Goal: Task Accomplishment & Management: Use online tool/utility

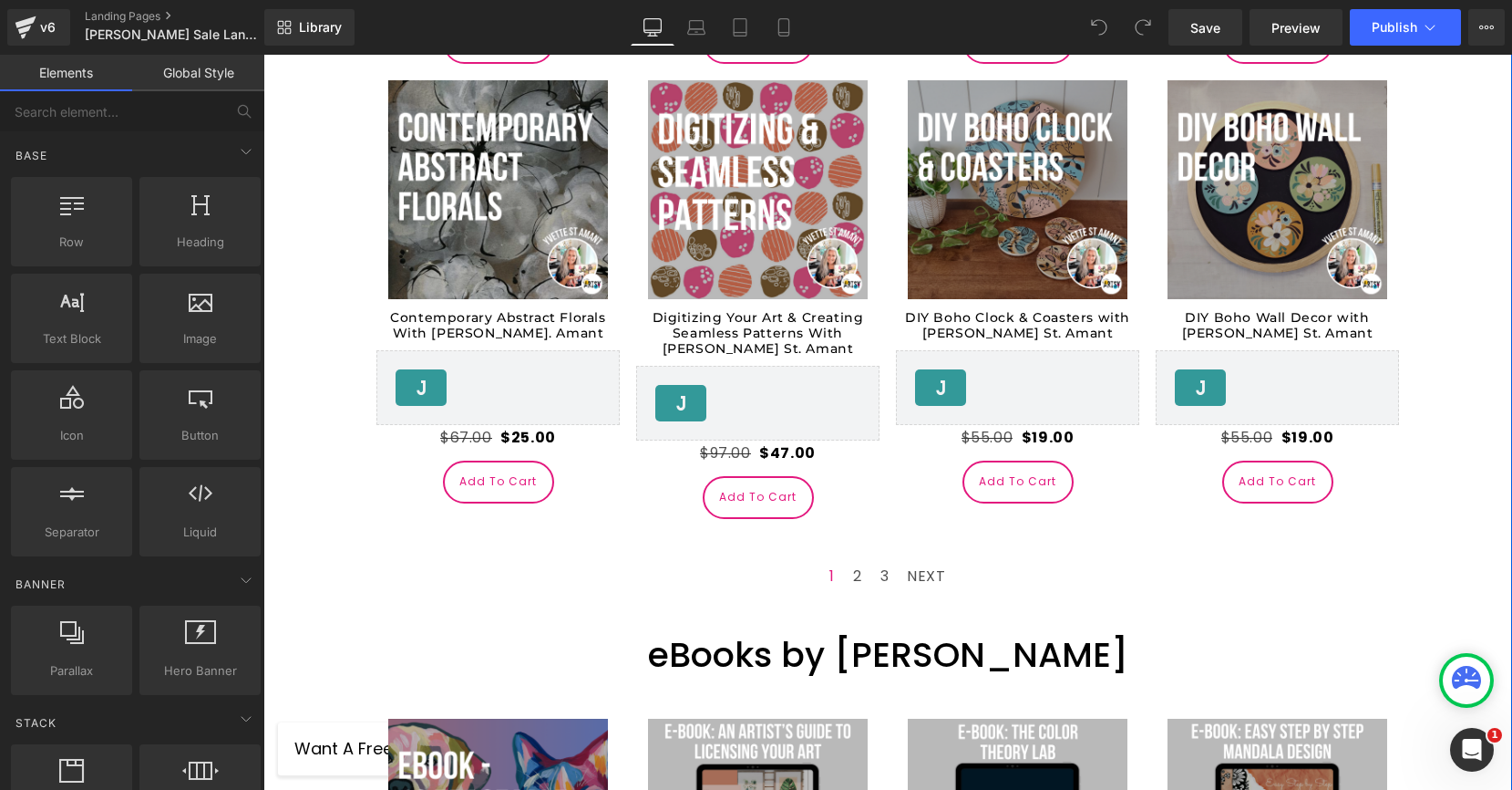
scroll to position [3204, 0]
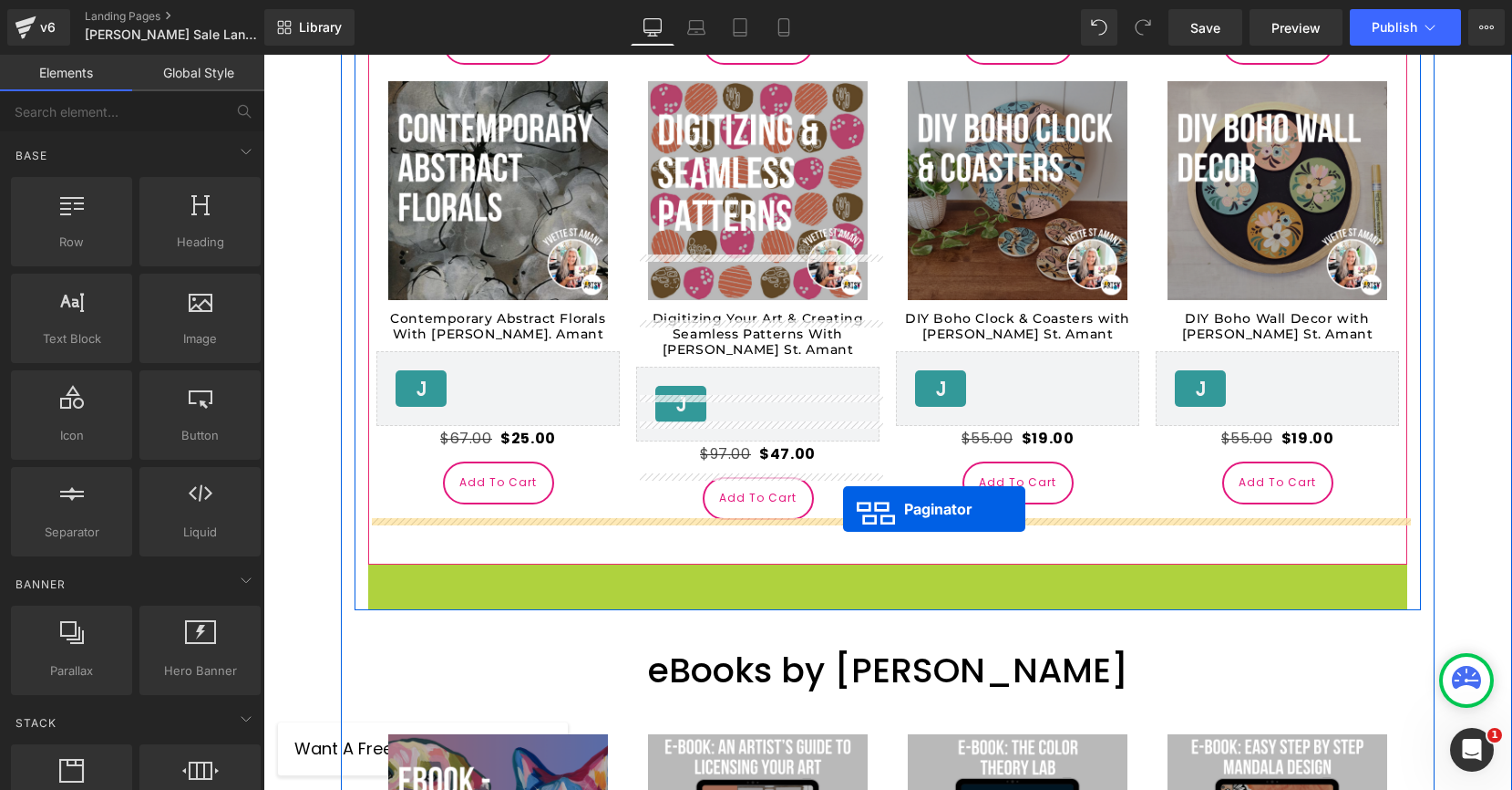
drag, startPoint x: 843, startPoint y: 535, endPoint x: 843, endPoint y: 509, distance: 26.0
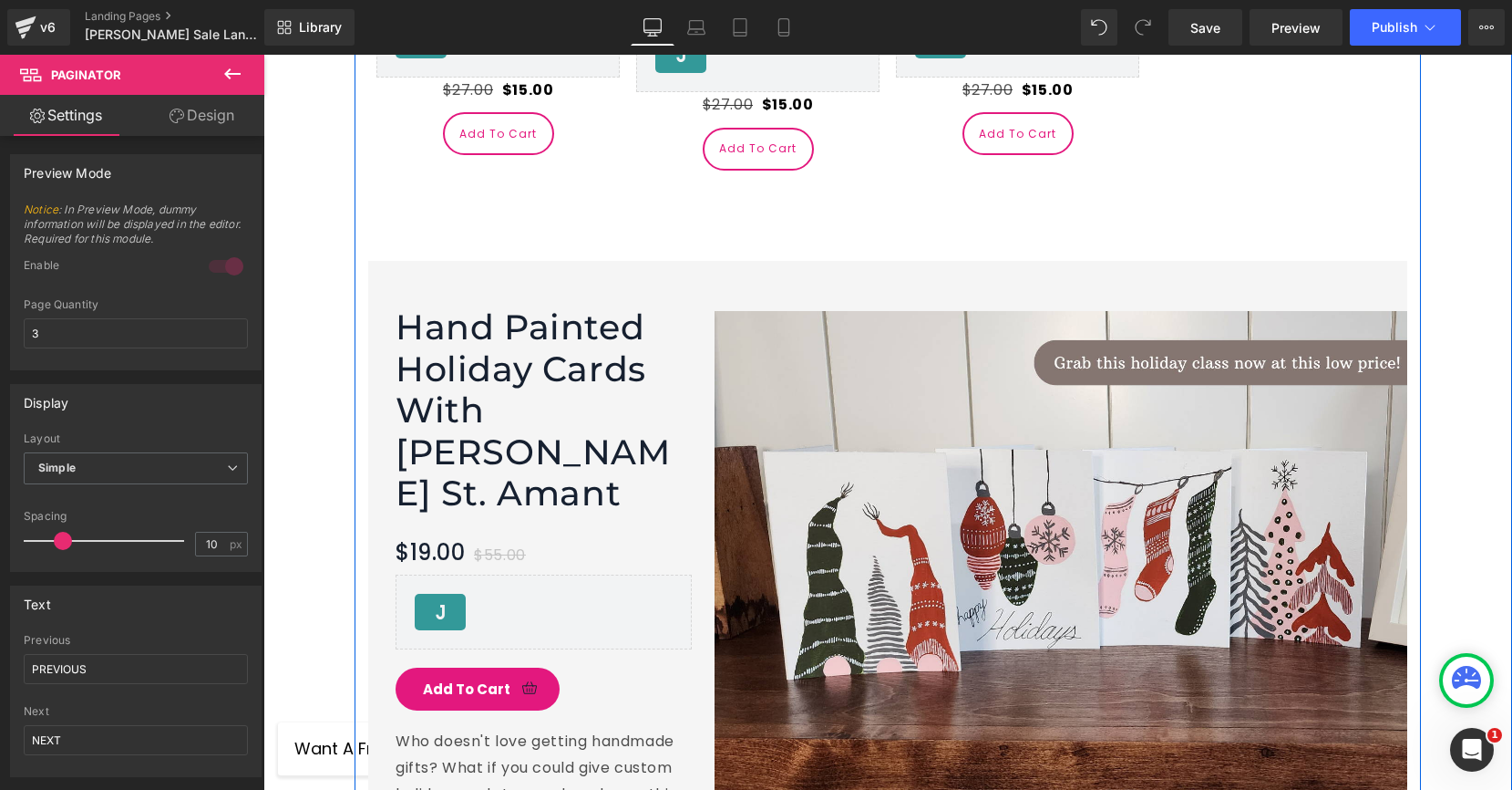
scroll to position [4676, 0]
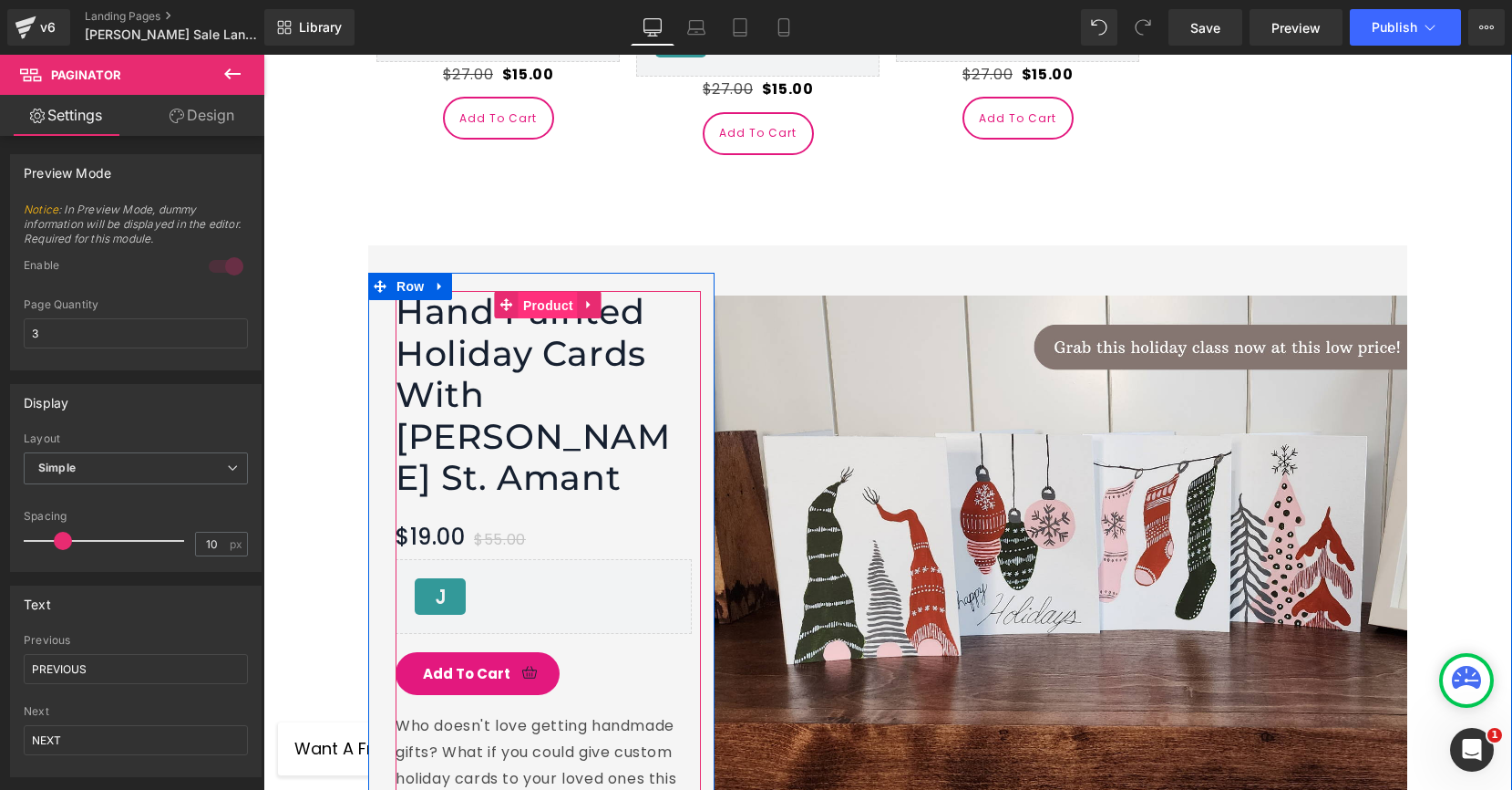
click at [549, 292] on span "Product" at bounding box center [548, 305] width 59 height 28
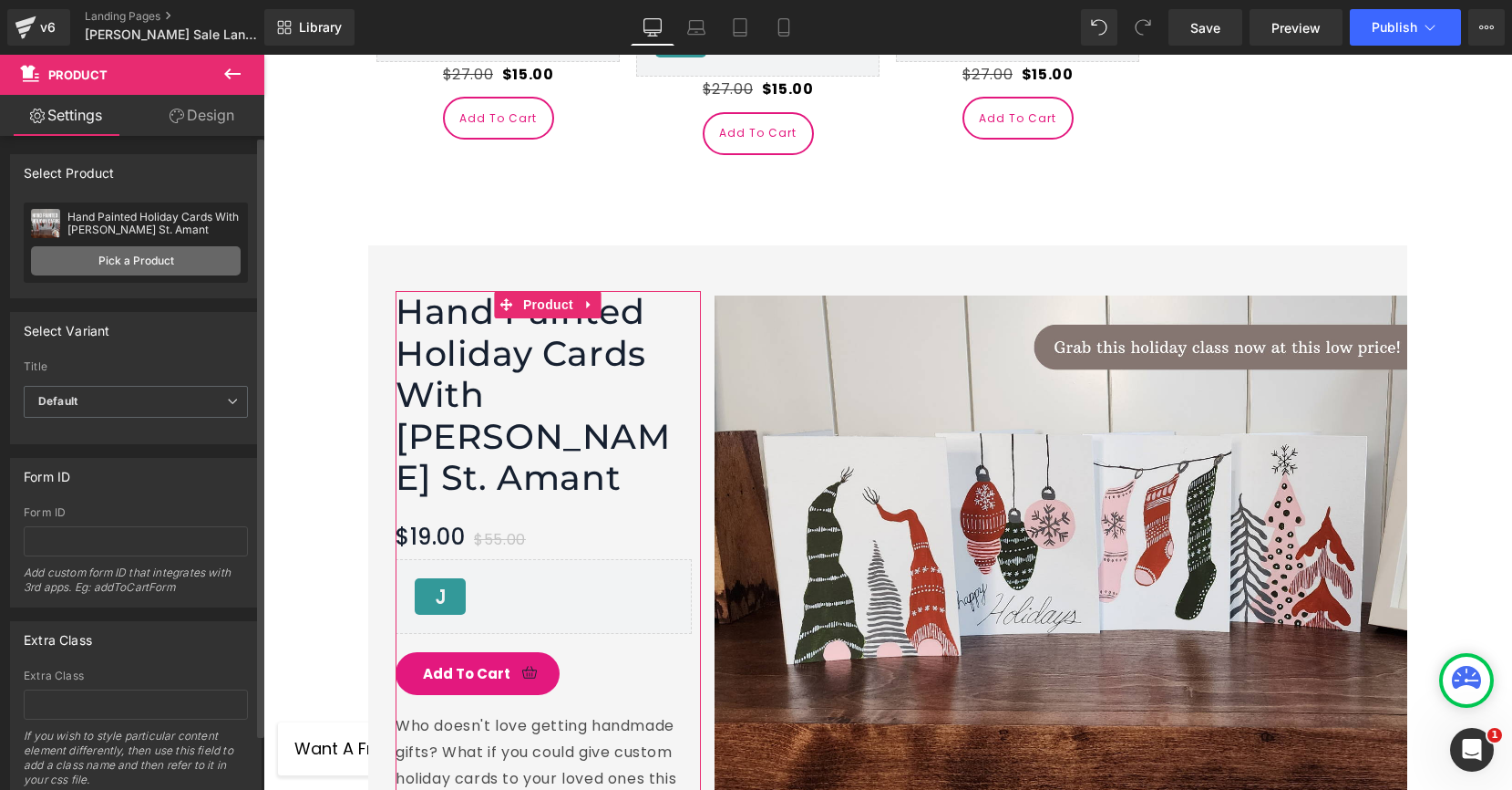
click at [117, 268] on link "Pick a Product" at bounding box center [136, 261] width 209 height 30
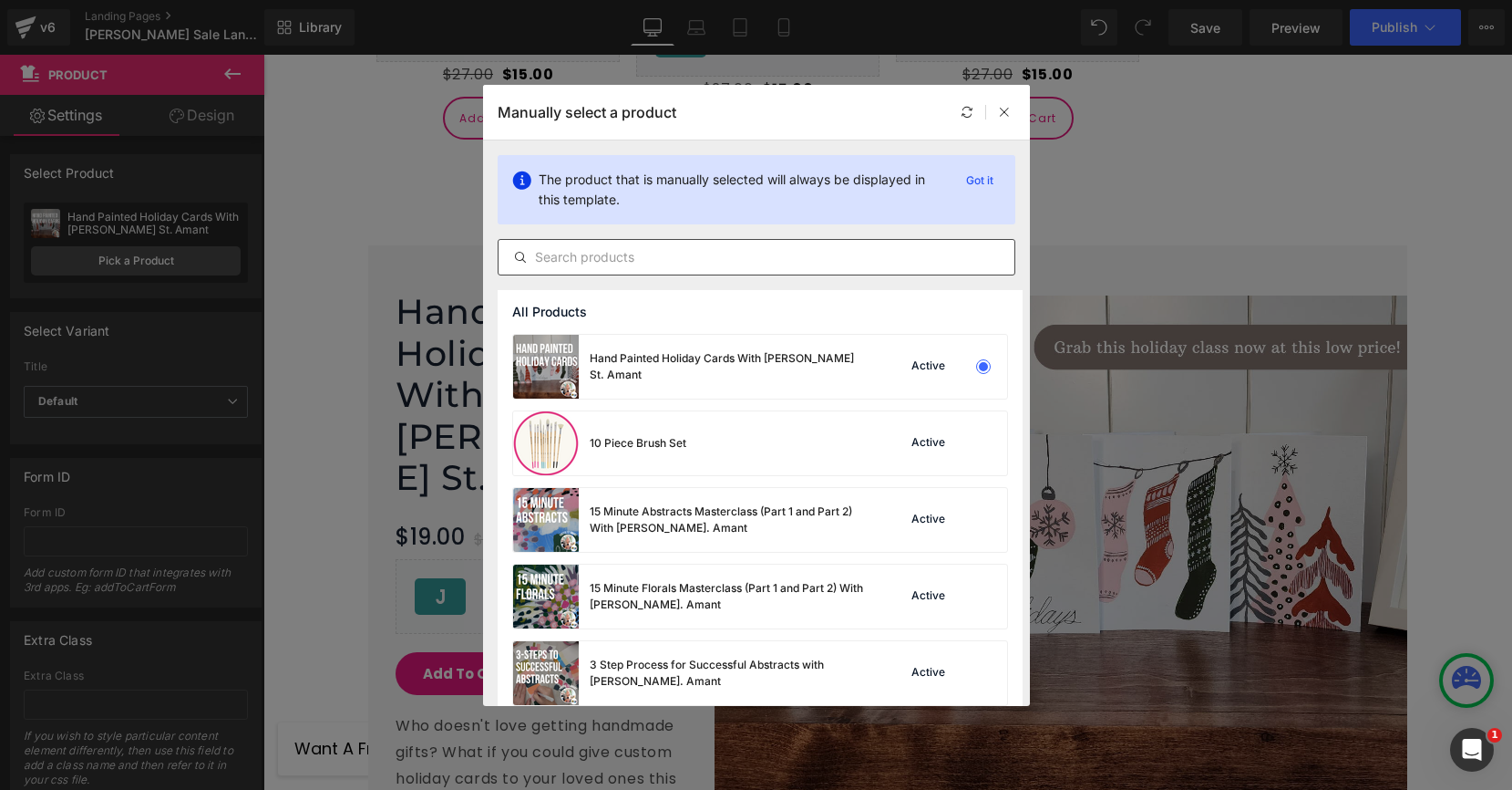
click at [653, 260] on input "text" at bounding box center [756, 257] width 516 height 22
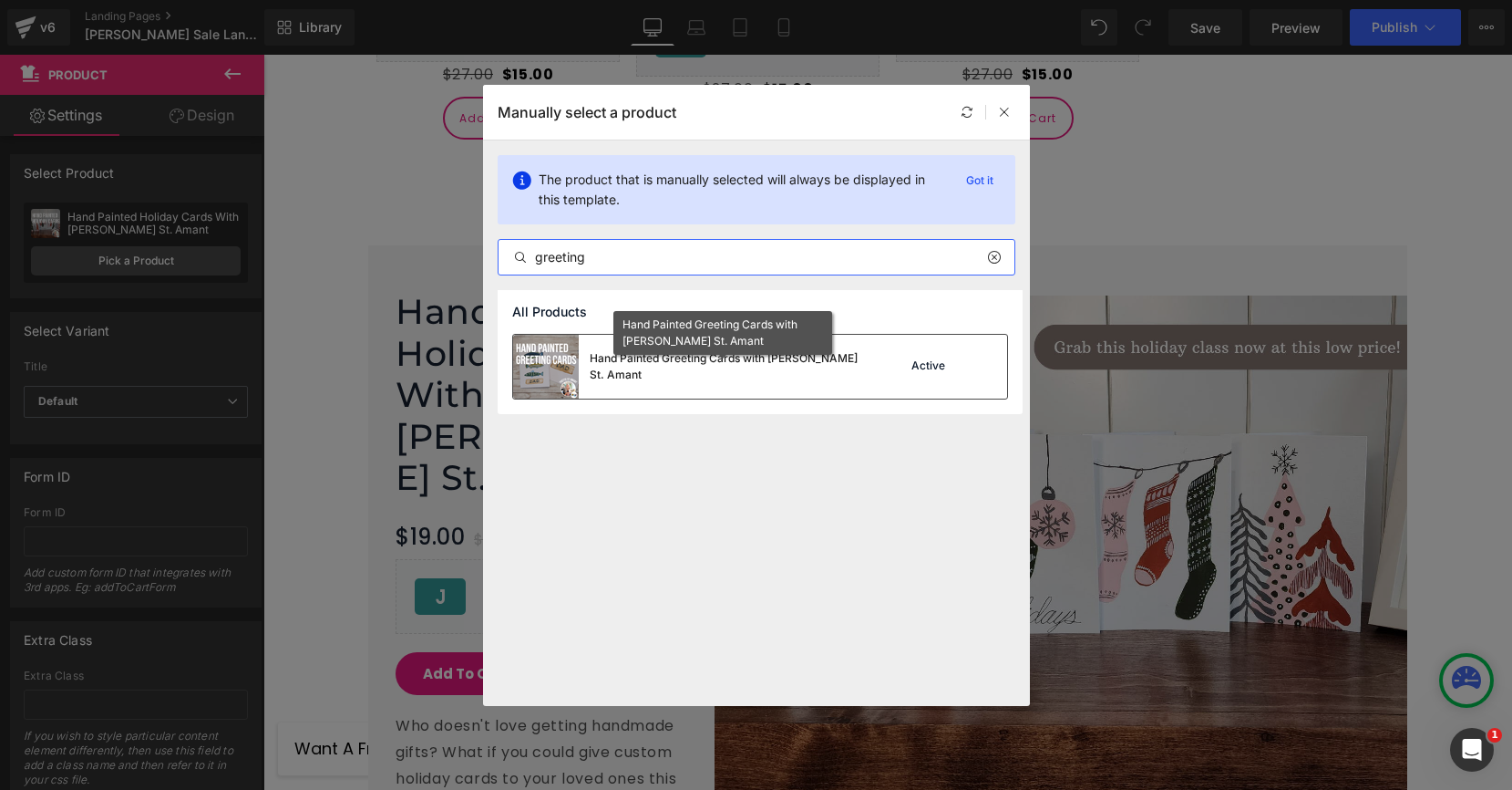
type input "greeting"
click at [688, 373] on div "Hand Painted Greeting Cards with [PERSON_NAME] St. Amant" at bounding box center [726, 366] width 273 height 33
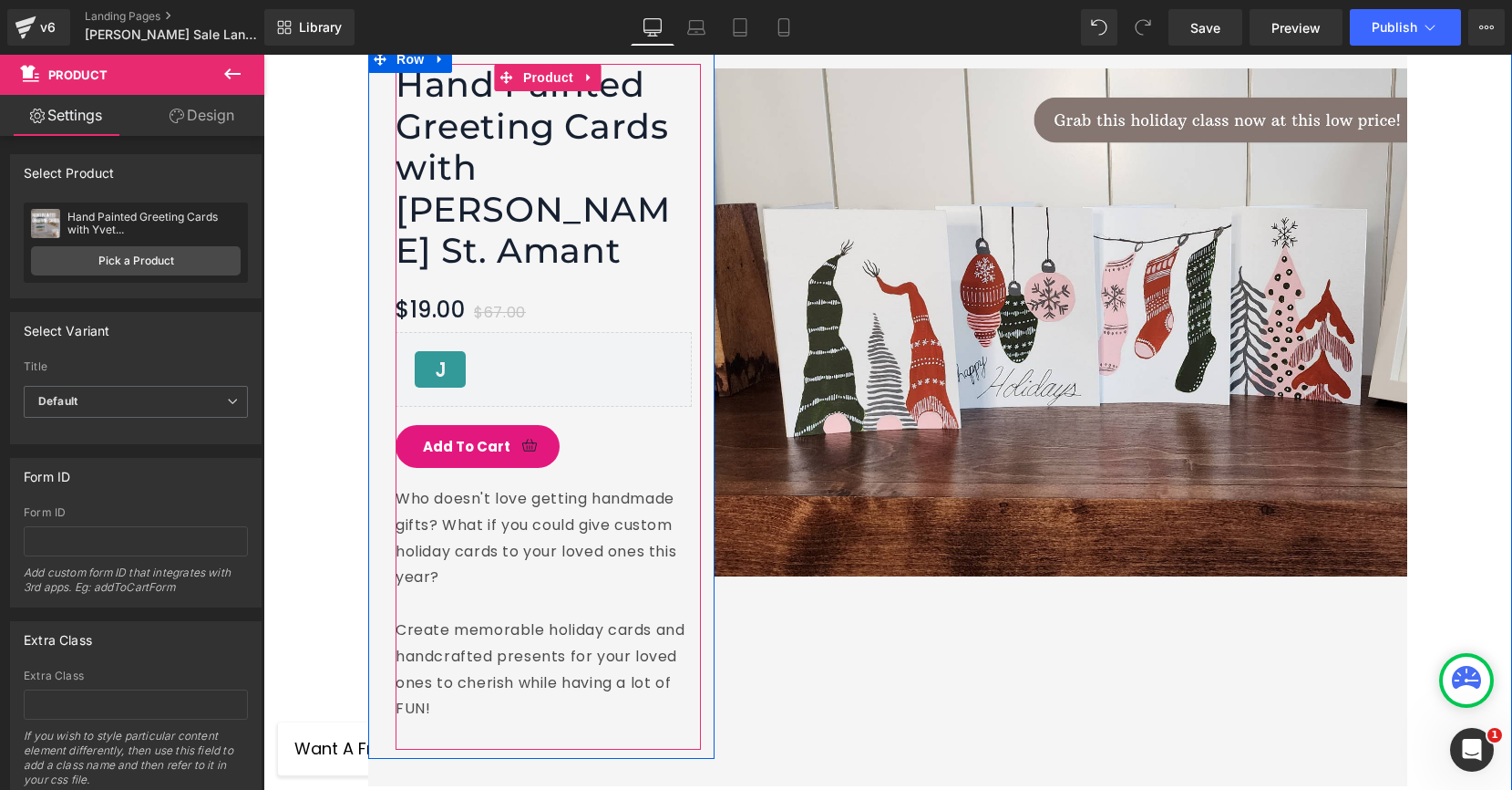
scroll to position [4902, 0]
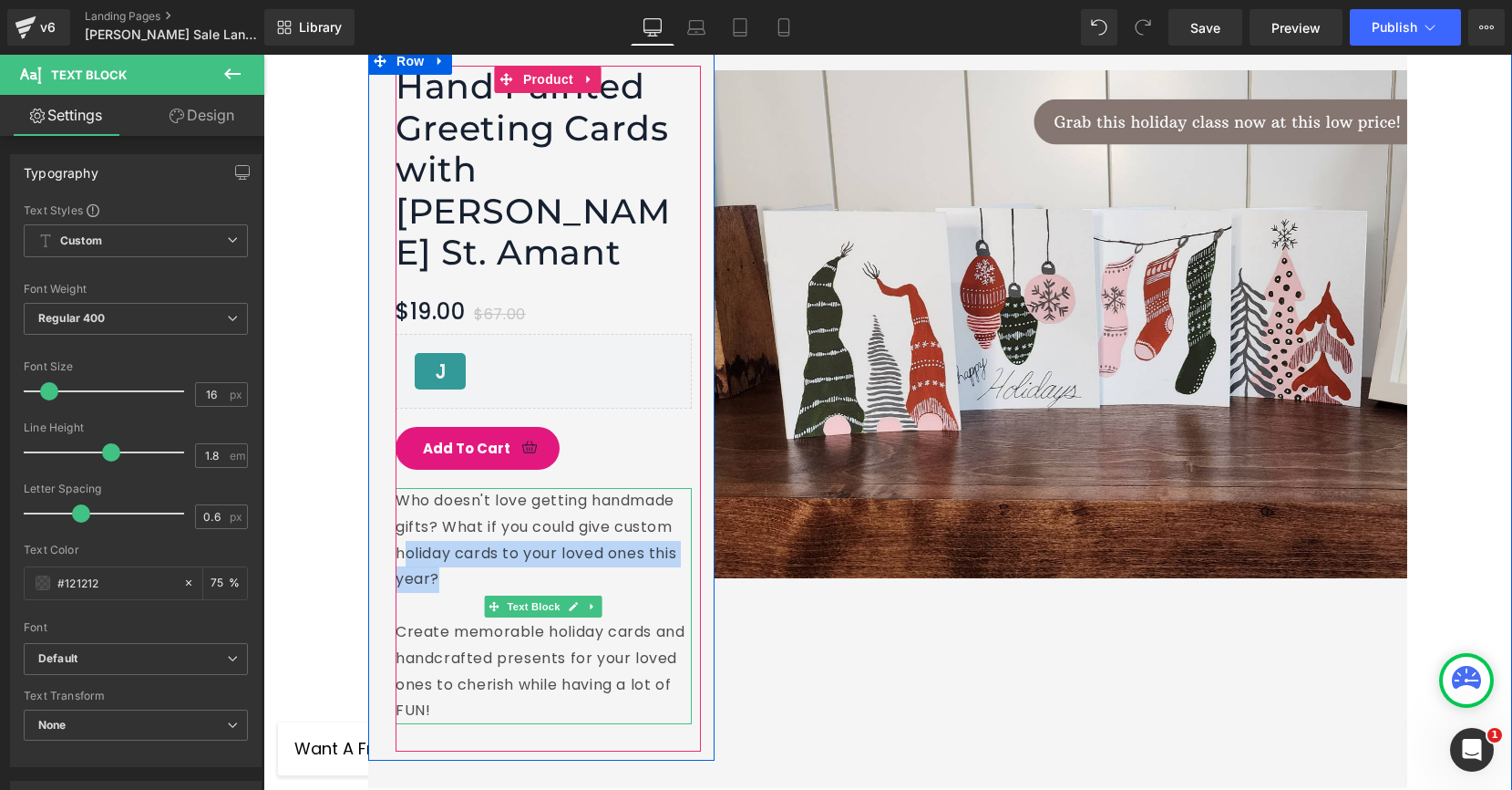
drag, startPoint x: 437, startPoint y: 476, endPoint x: 400, endPoint y: 449, distance: 45.8
click at [400, 488] on p "Who doesn't love getting handmade gifts? What if you could give custom holiday …" at bounding box center [543, 541] width 296 height 105
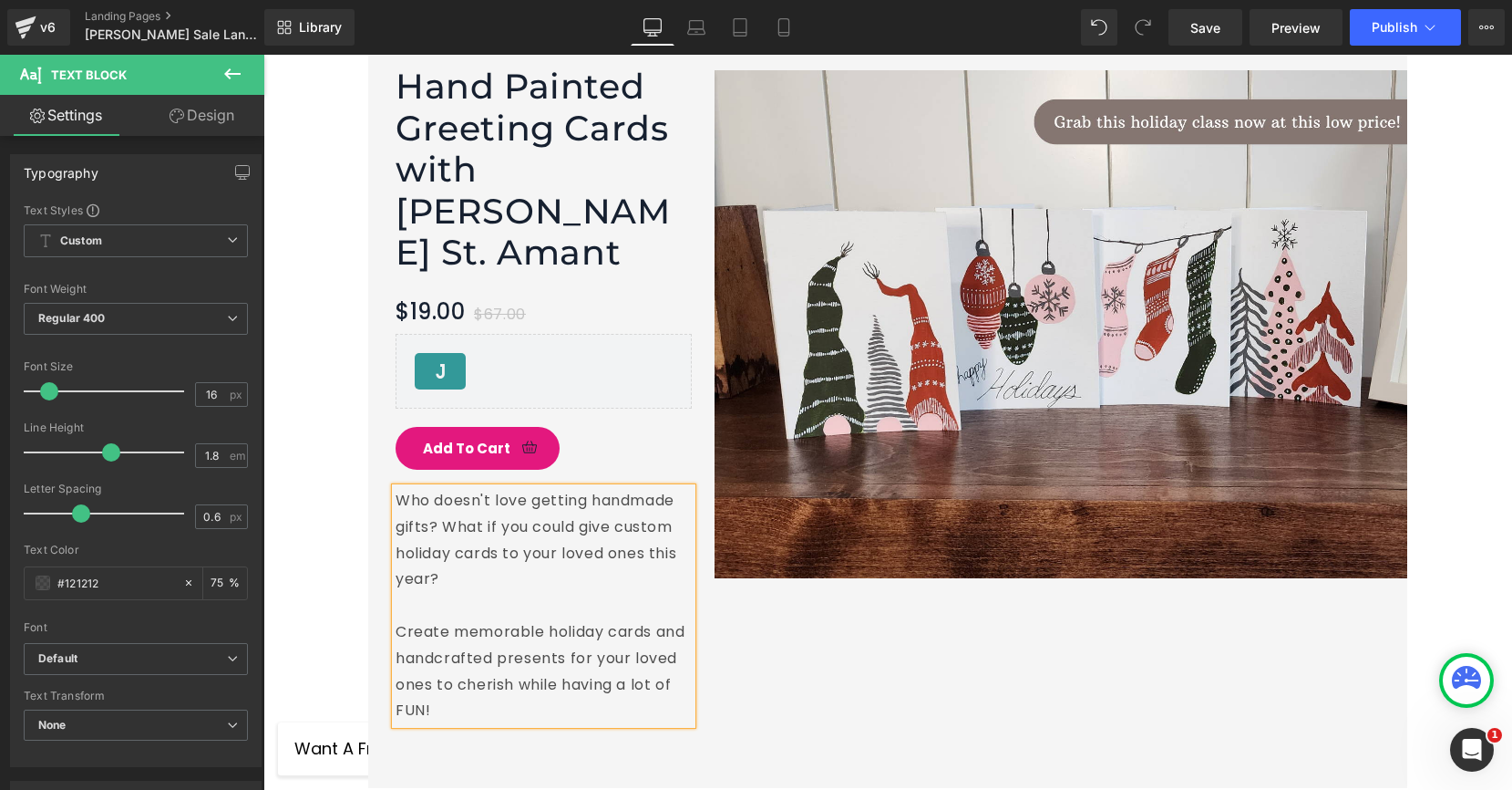
click at [419, 488] on p "Who doesn't love getting handmade gifts? What if you could give custom holiday …" at bounding box center [543, 541] width 296 height 105
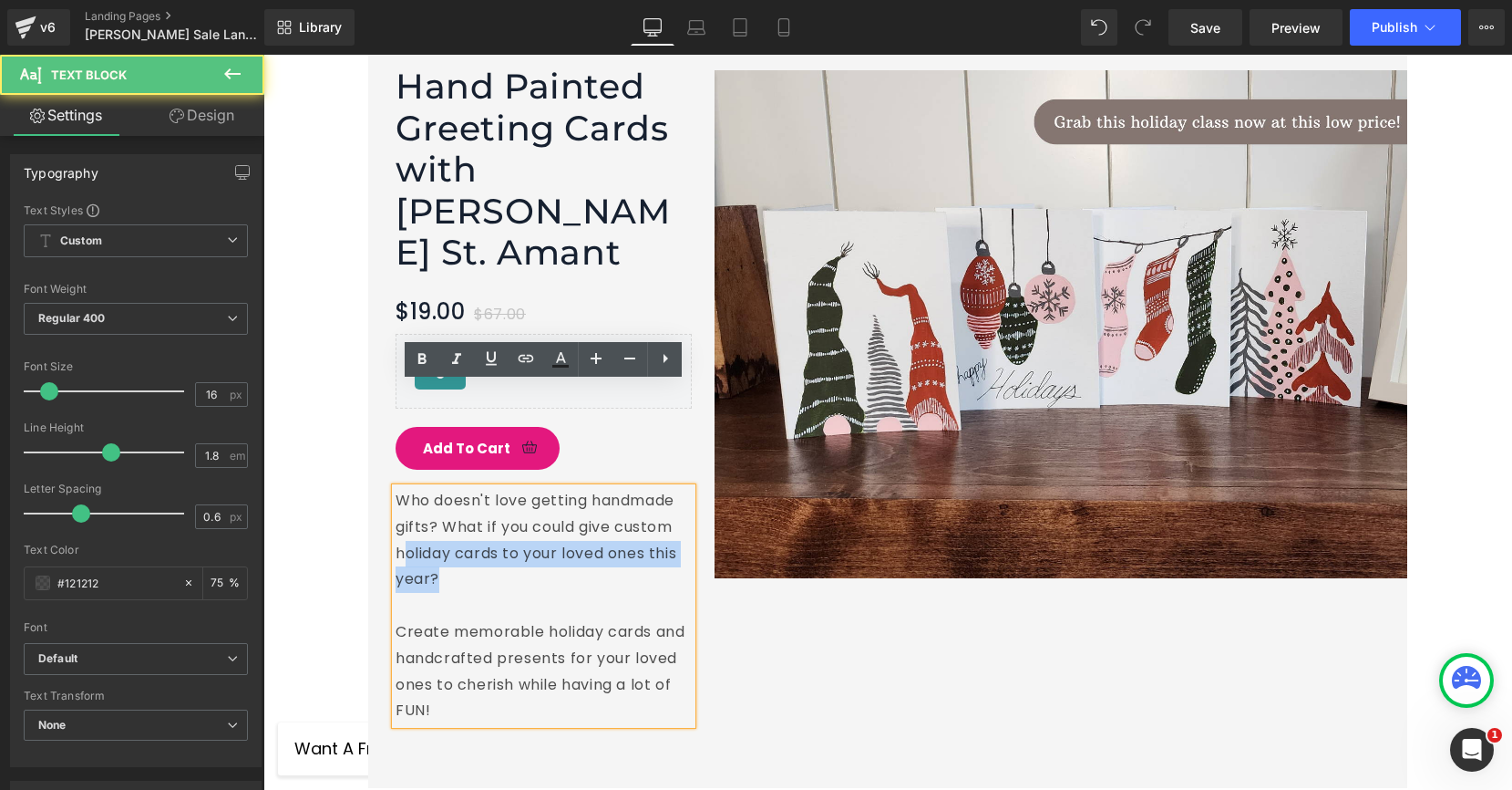
drag, startPoint x: 436, startPoint y: 477, endPoint x: 402, endPoint y: 458, distance: 38.9
click at [402, 488] on p "Who doesn't love getting handmade gifts? What if you could give custom holiday …" at bounding box center [543, 541] width 296 height 105
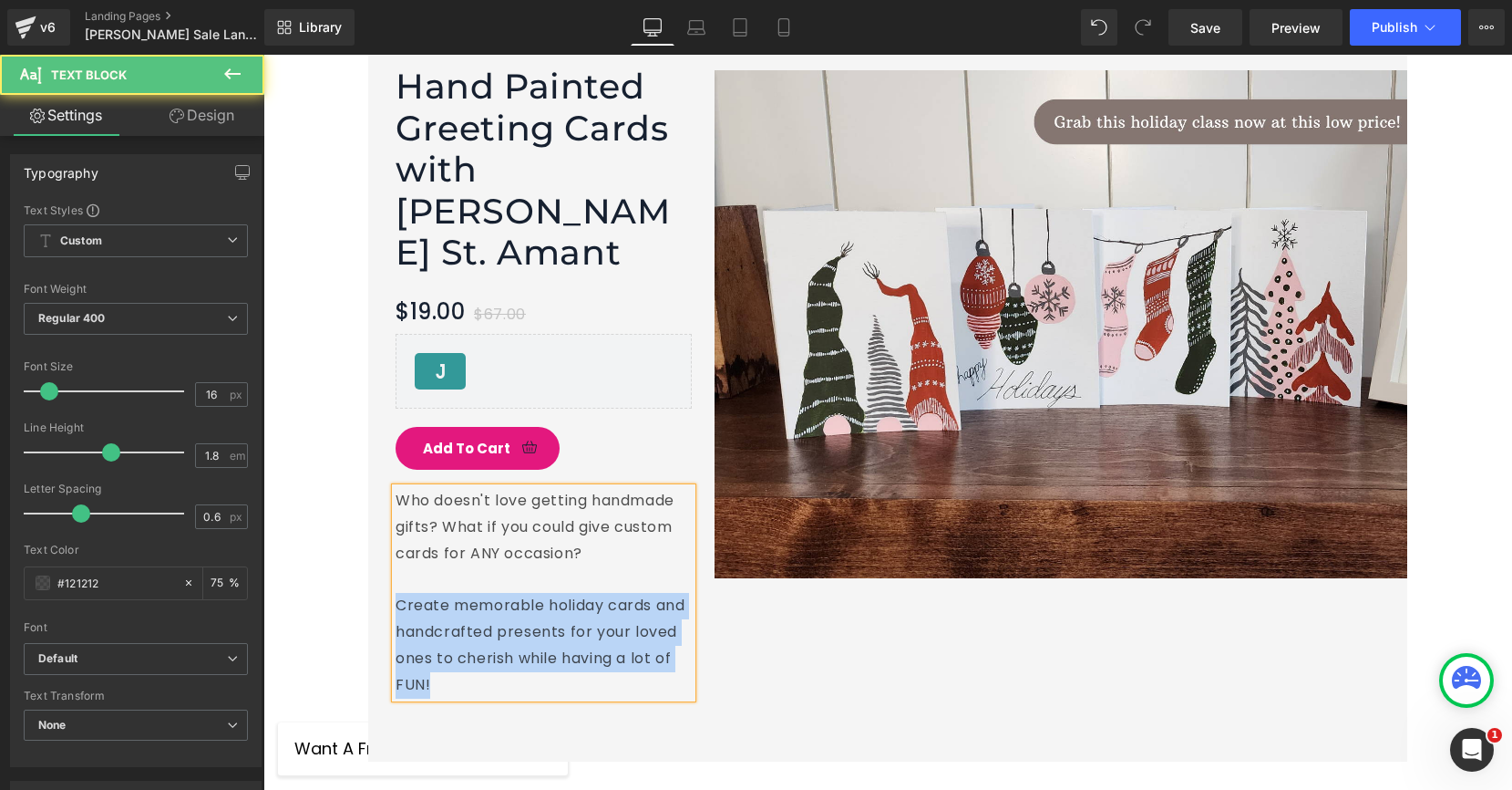
drag, startPoint x: 438, startPoint y: 584, endPoint x: 364, endPoint y: 509, distance: 105.4
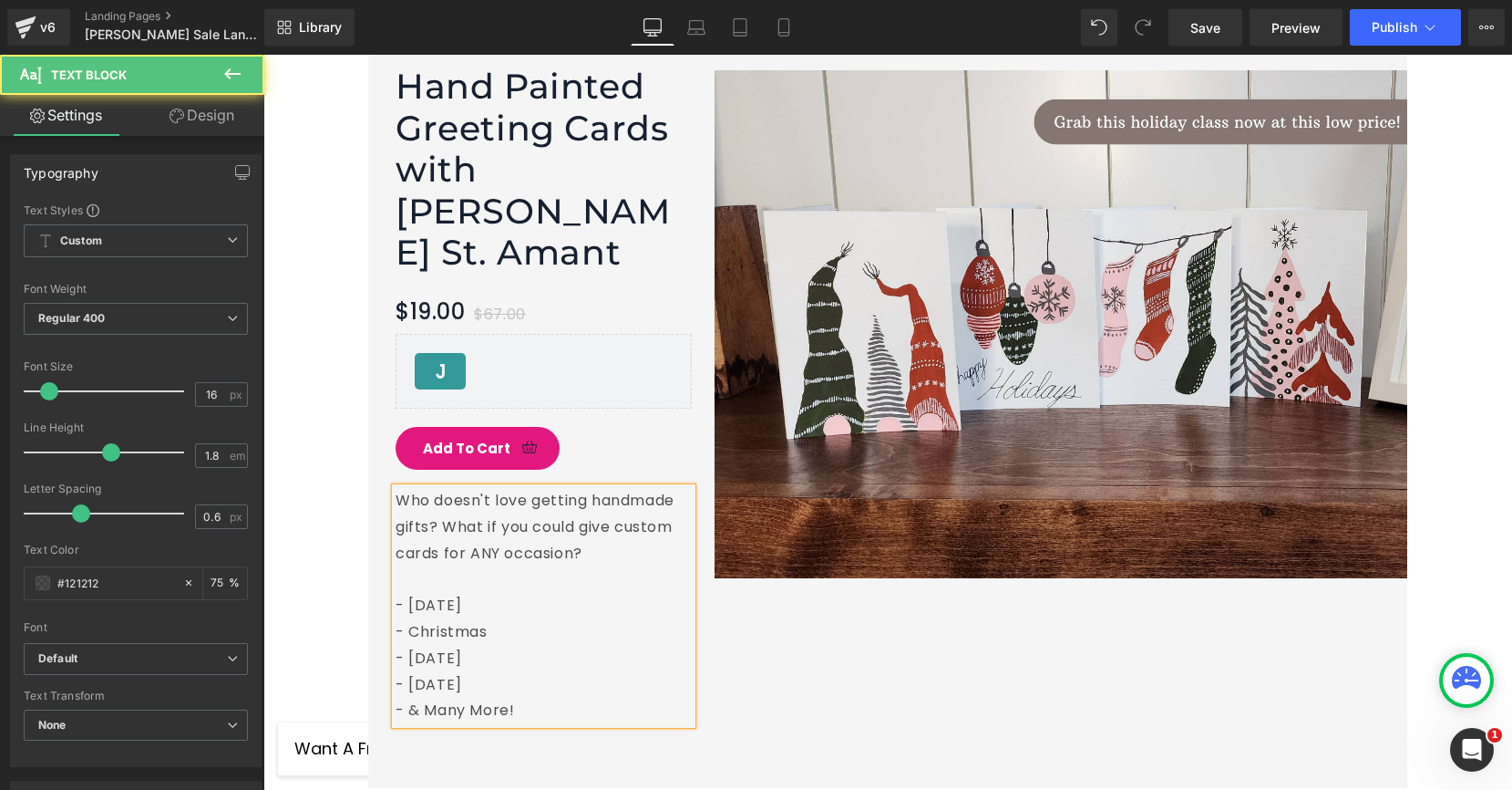
click at [618, 488] on p "Who doesn't love getting handmade gifts? What if you could give custom cards fo…" at bounding box center [543, 527] width 296 height 78
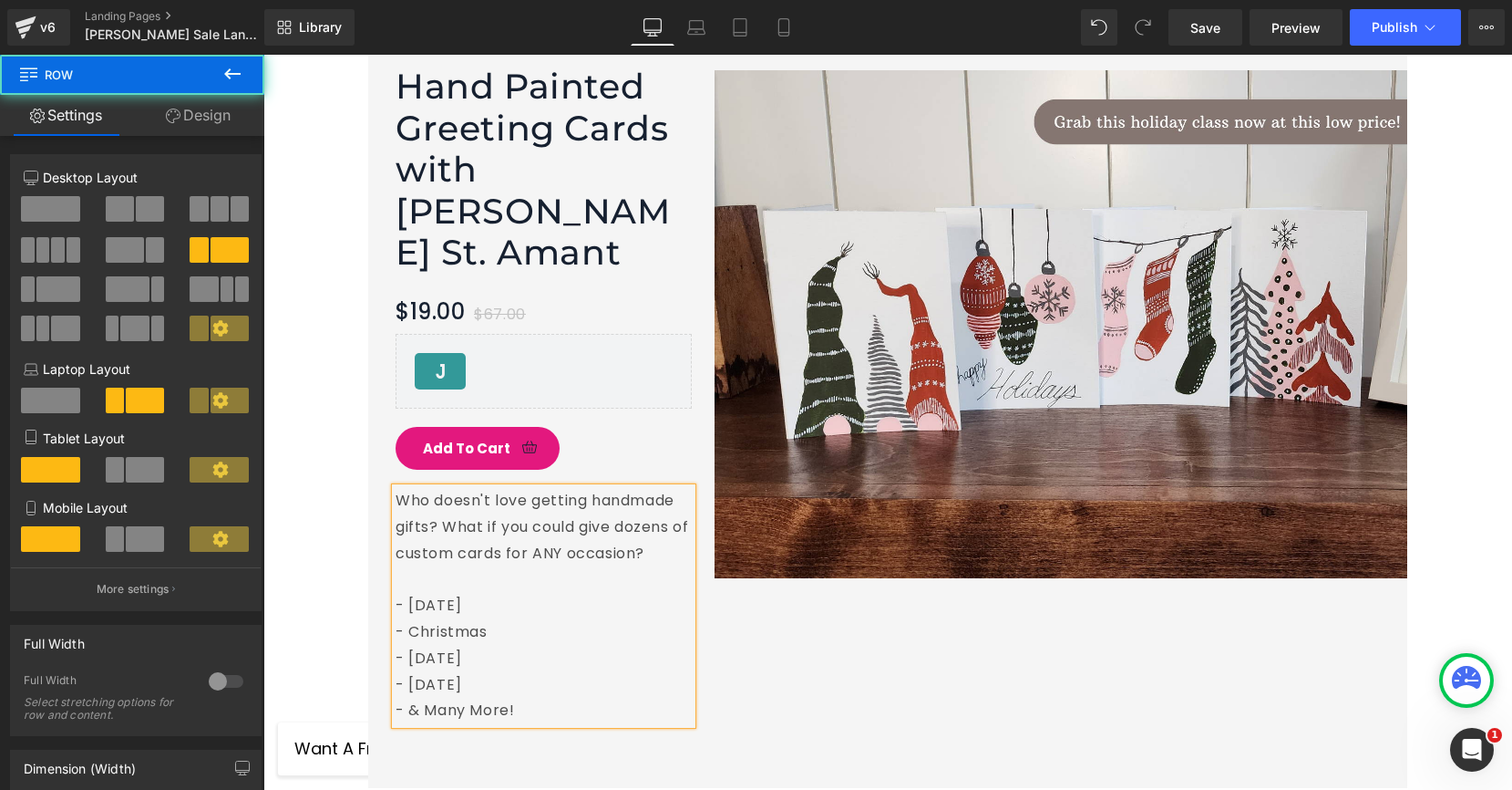
click at [831, 527] on div "Image Hand Painted Greeting Cards with [PERSON_NAME] St. Amant (P) Title $19.00…" at bounding box center [887, 404] width 1039 height 768
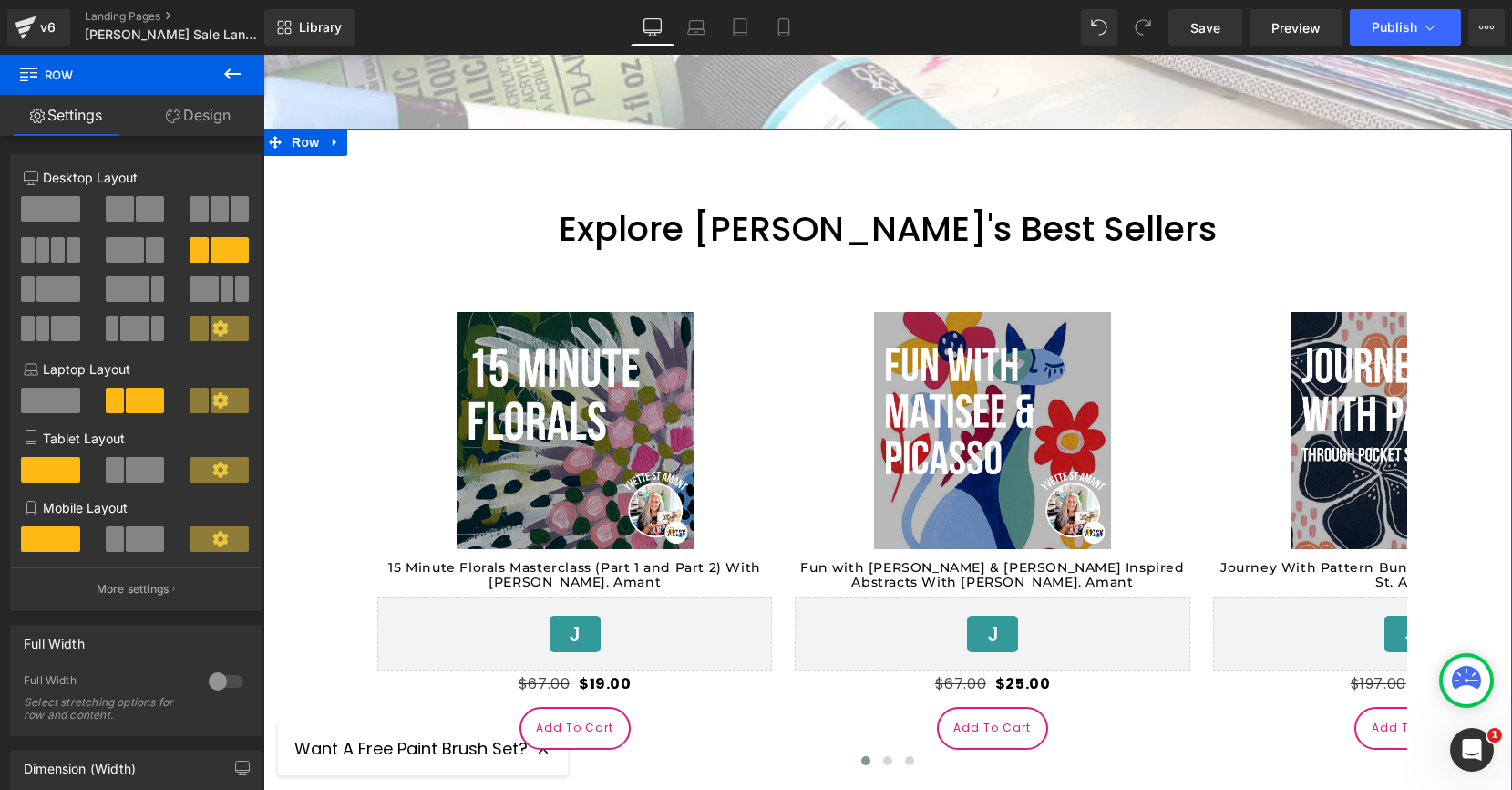
scroll to position [875, 0]
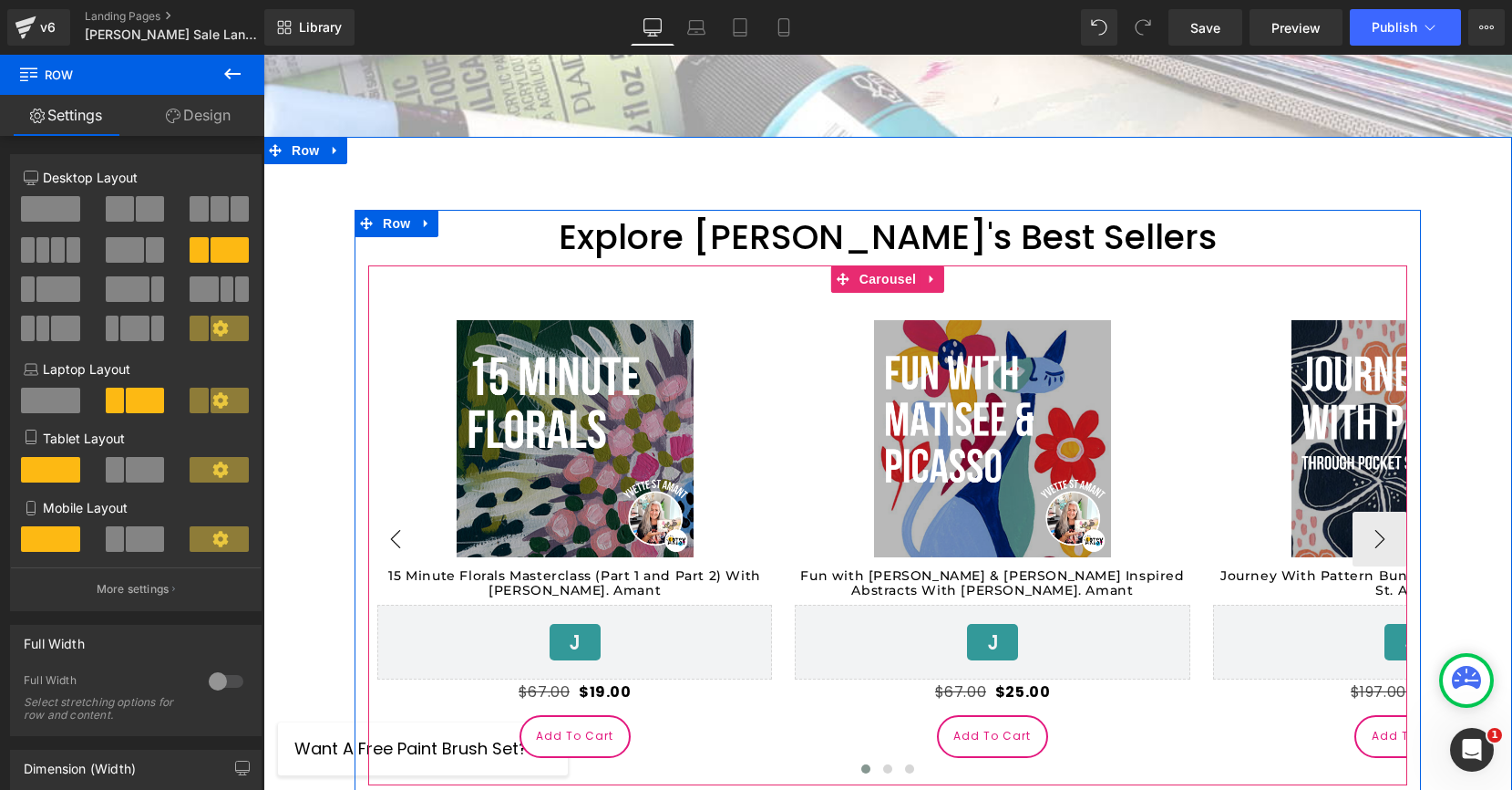
click at [399, 511] on button "‹" at bounding box center [395, 538] width 54 height 54
click at [1380, 511] on button "›" at bounding box center [1379, 538] width 54 height 54
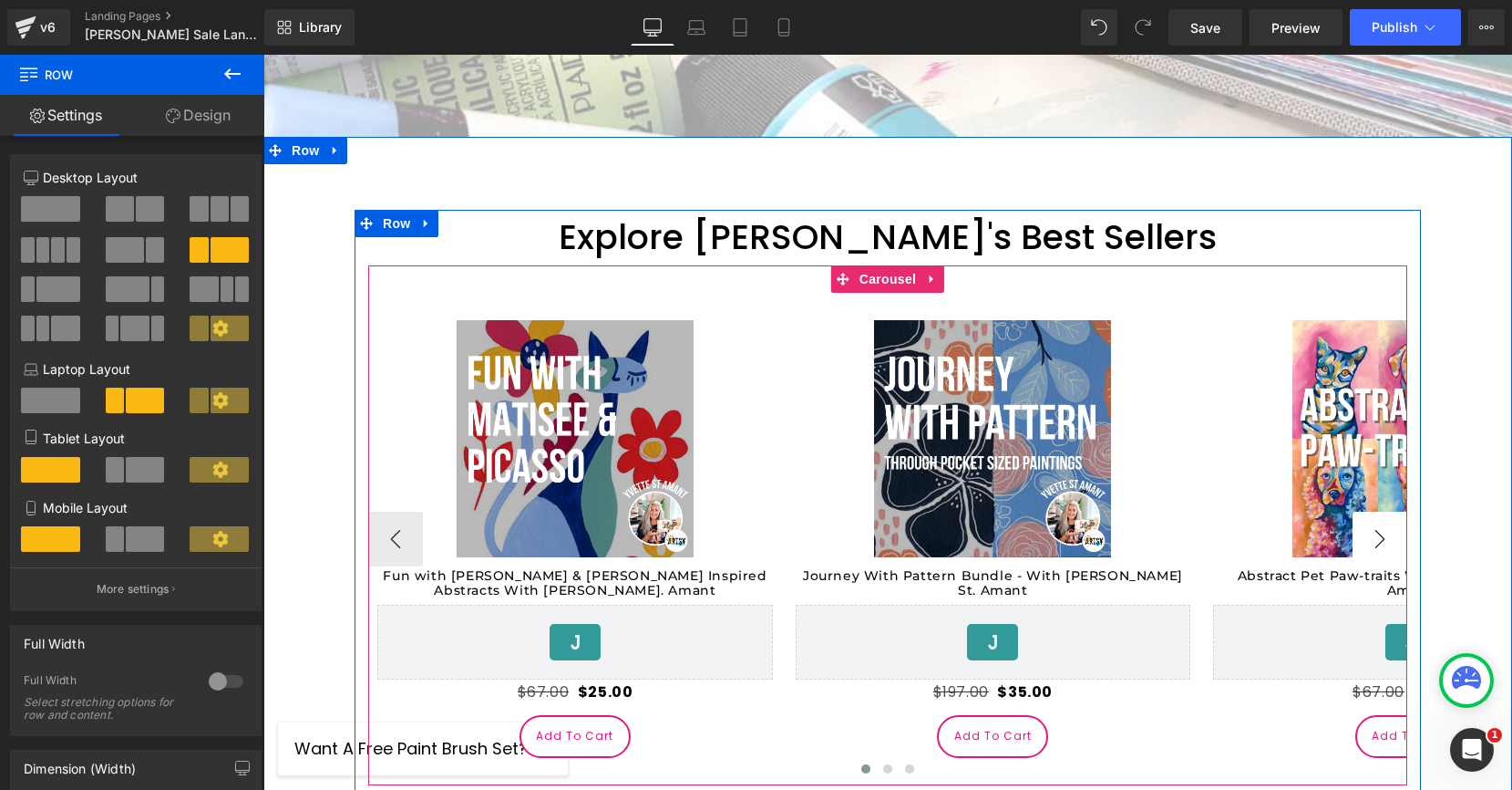
click at [1380, 511] on button "›" at bounding box center [1379, 538] width 54 height 54
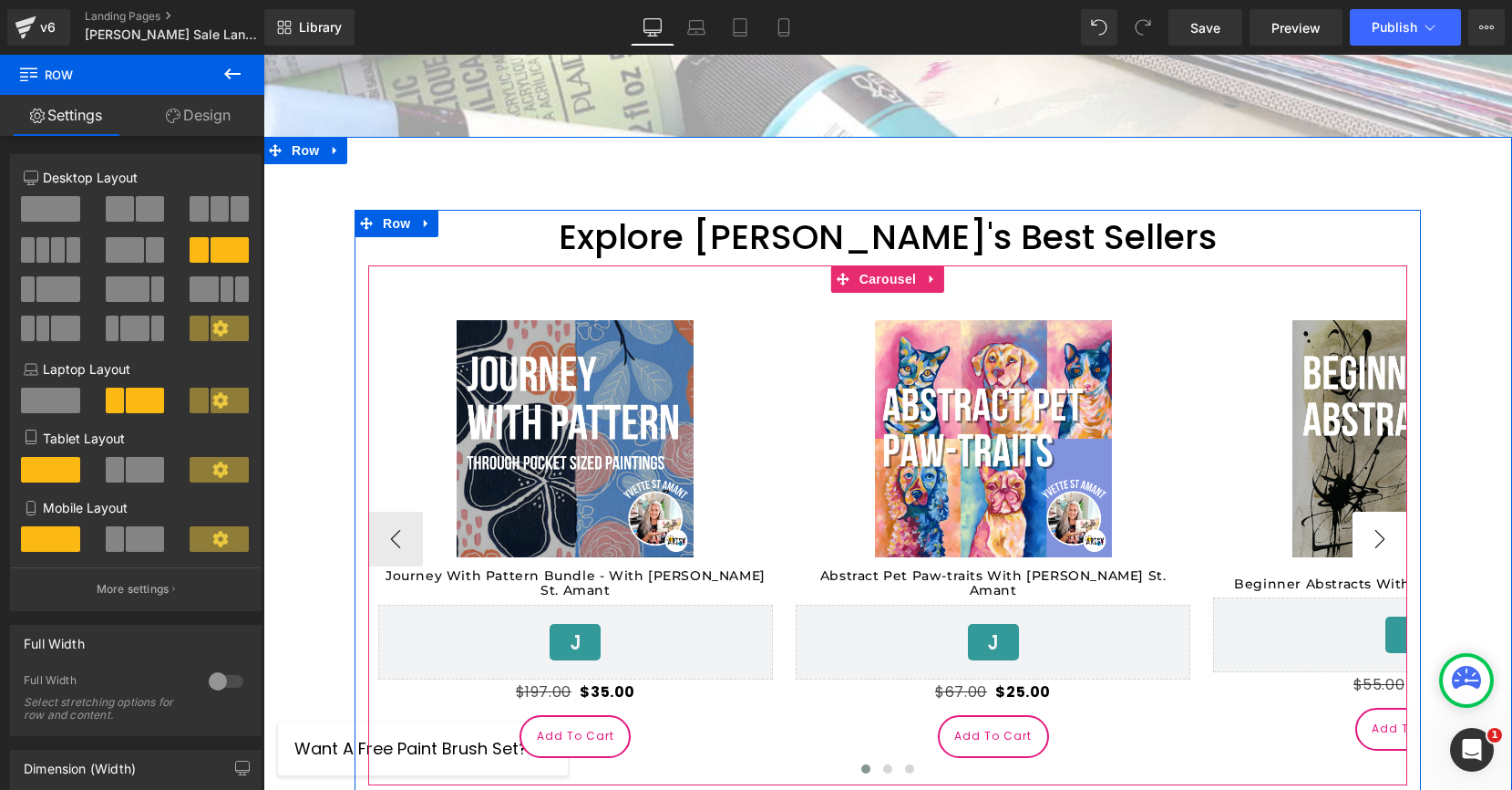
click at [1380, 511] on button "›" at bounding box center [1379, 538] width 54 height 54
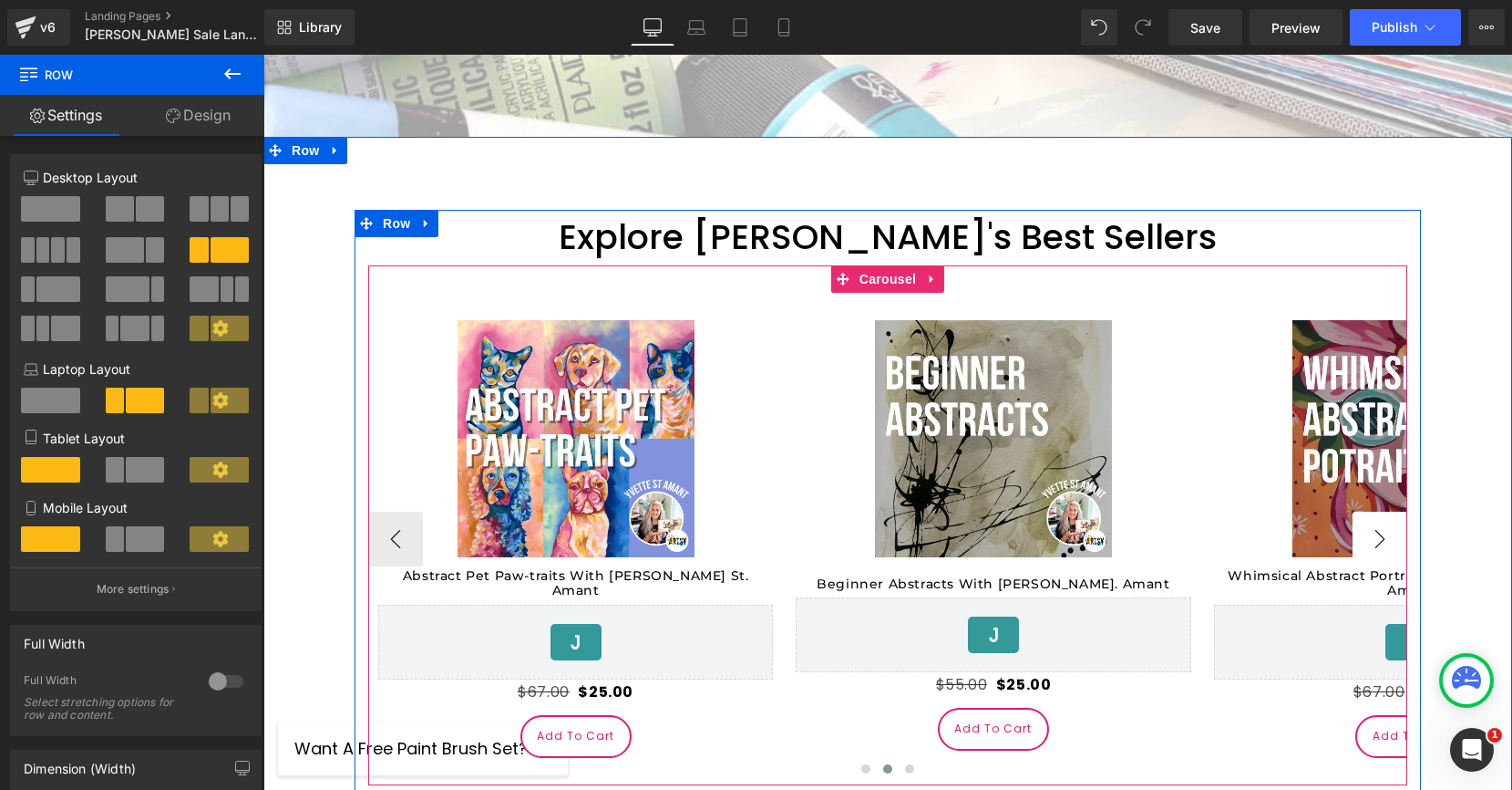
click at [1380, 511] on button "›" at bounding box center [1379, 538] width 54 height 54
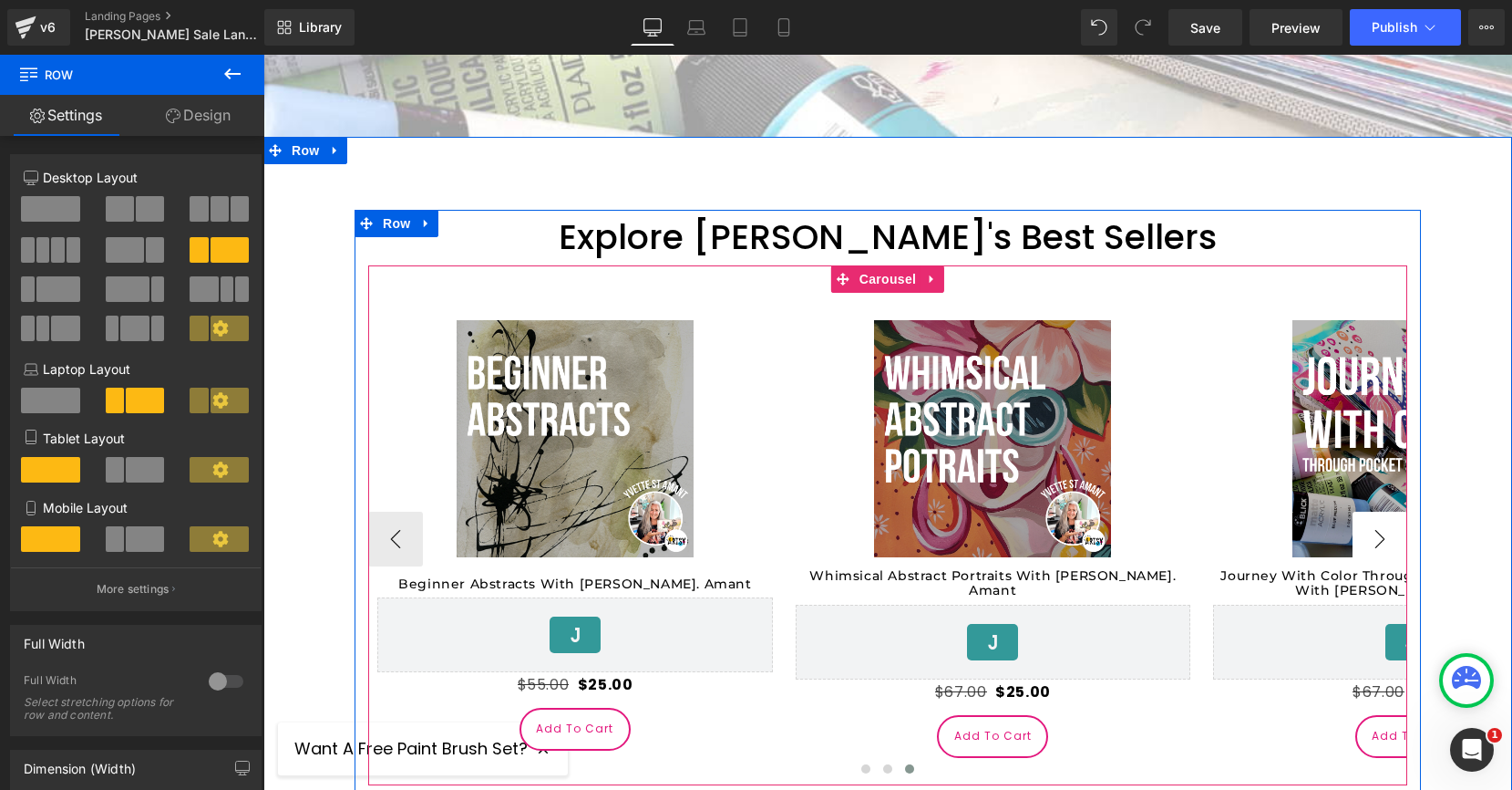
click at [1380, 511] on button "›" at bounding box center [1379, 538] width 54 height 54
click at [881, 266] on span "Carousel" at bounding box center [887, 280] width 65 height 28
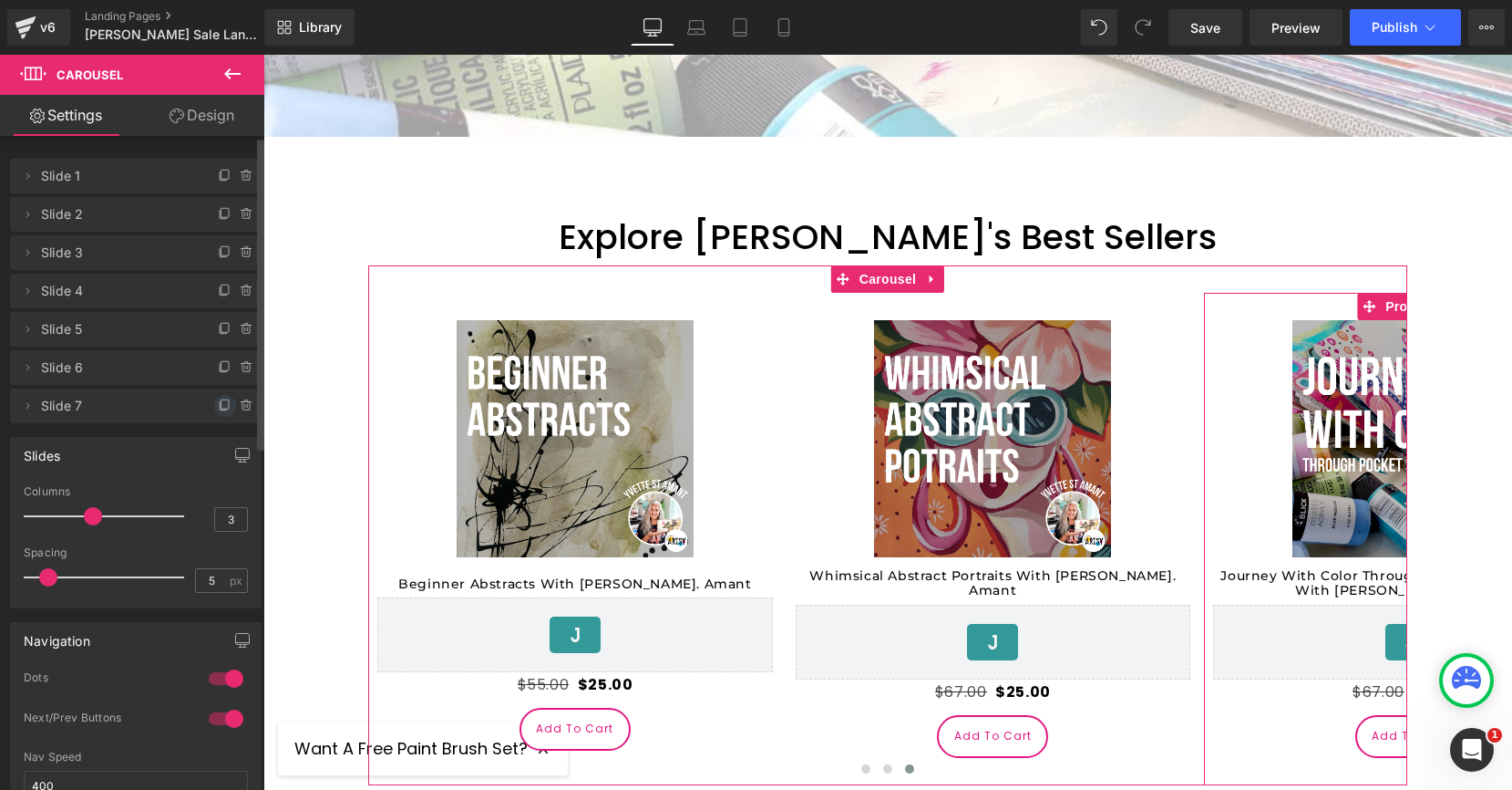
click at [218, 407] on icon at bounding box center [225, 406] width 15 height 15
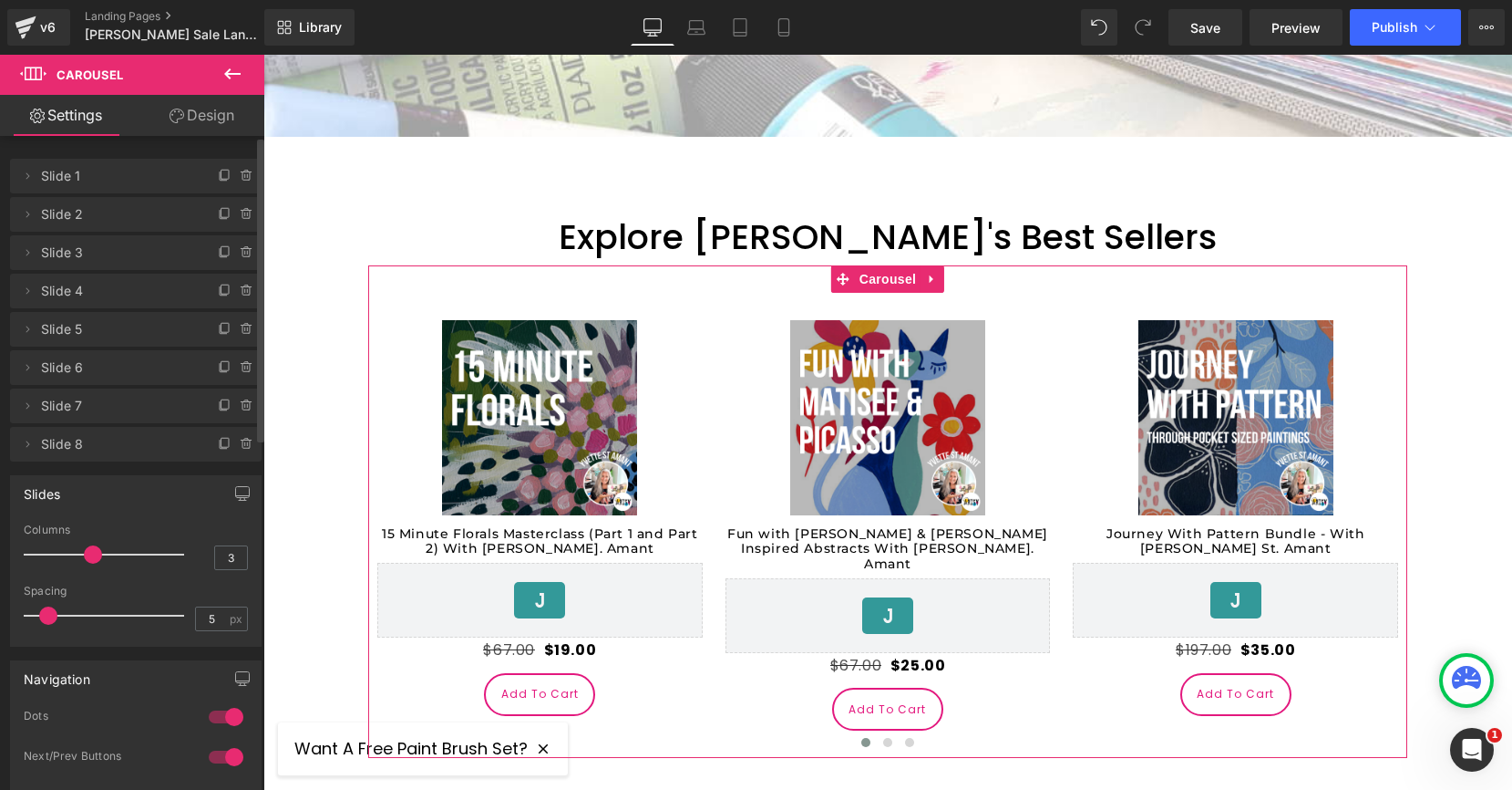
click at [54, 450] on span "Slide 8" at bounding box center [117, 444] width 153 height 35
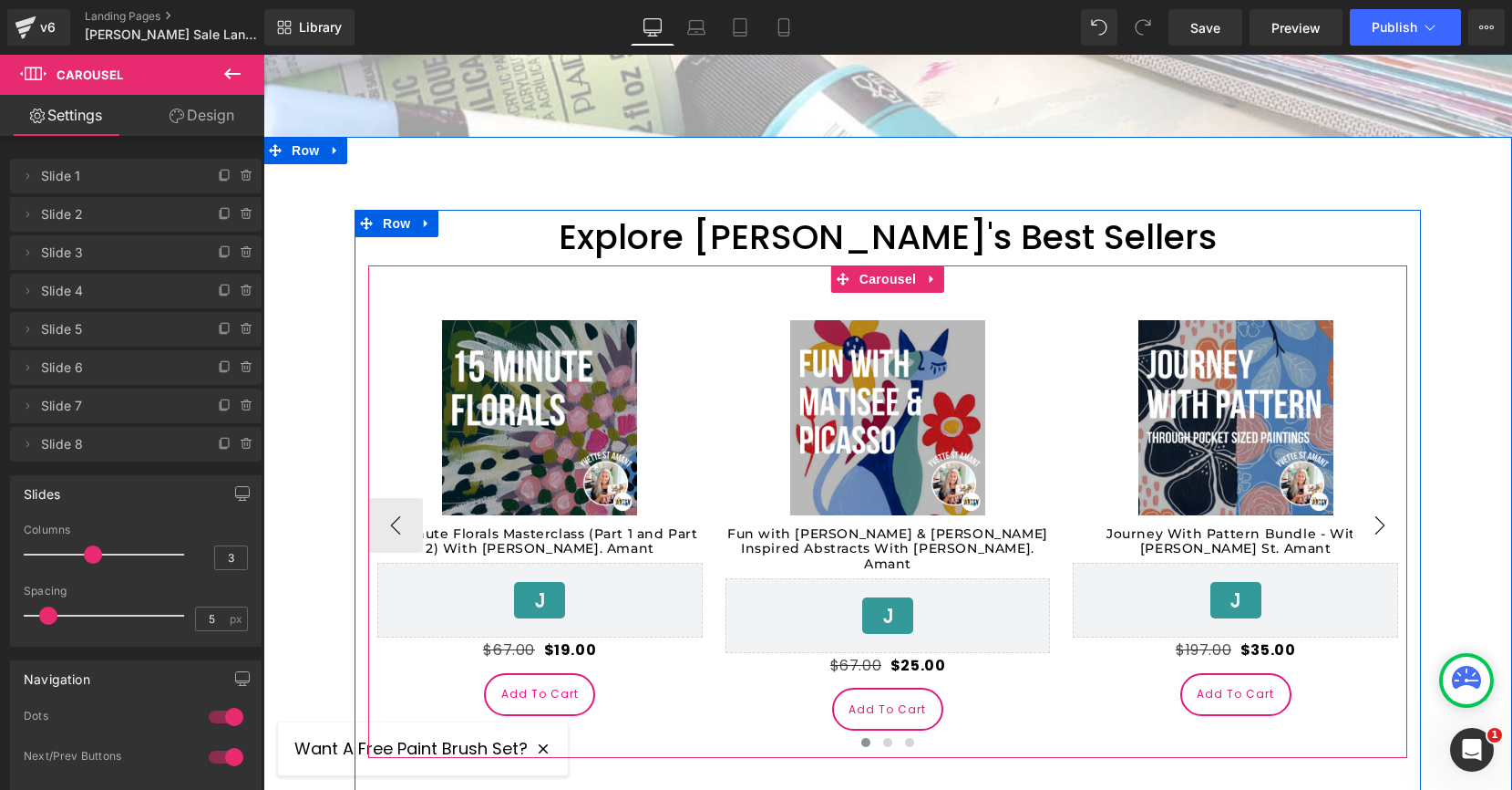
click at [1401, 497] on button "›" at bounding box center [1379, 524] width 54 height 54
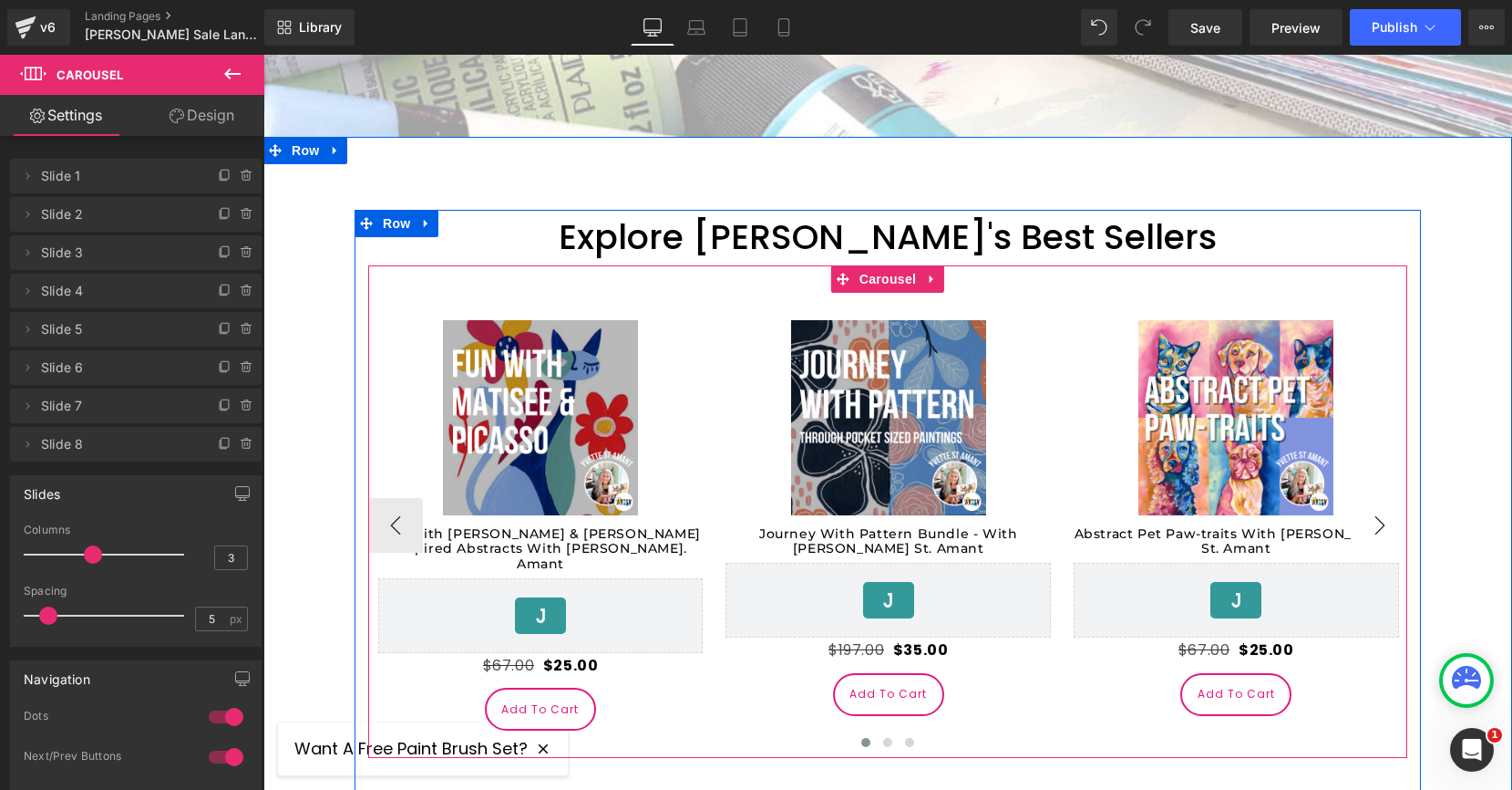
click at [1401, 497] on button "›" at bounding box center [1379, 524] width 54 height 54
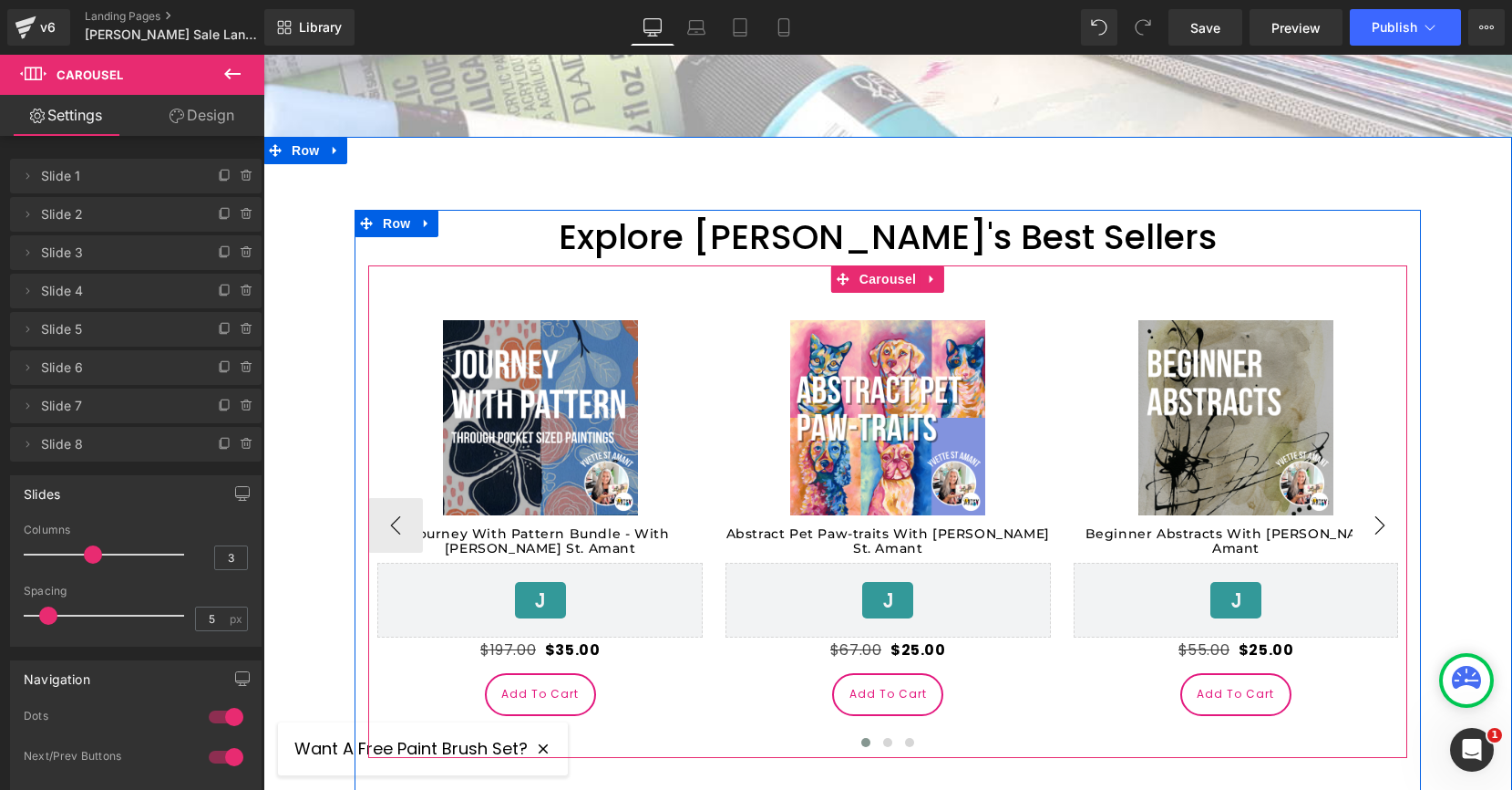
click at [1401, 497] on button "›" at bounding box center [1379, 524] width 54 height 54
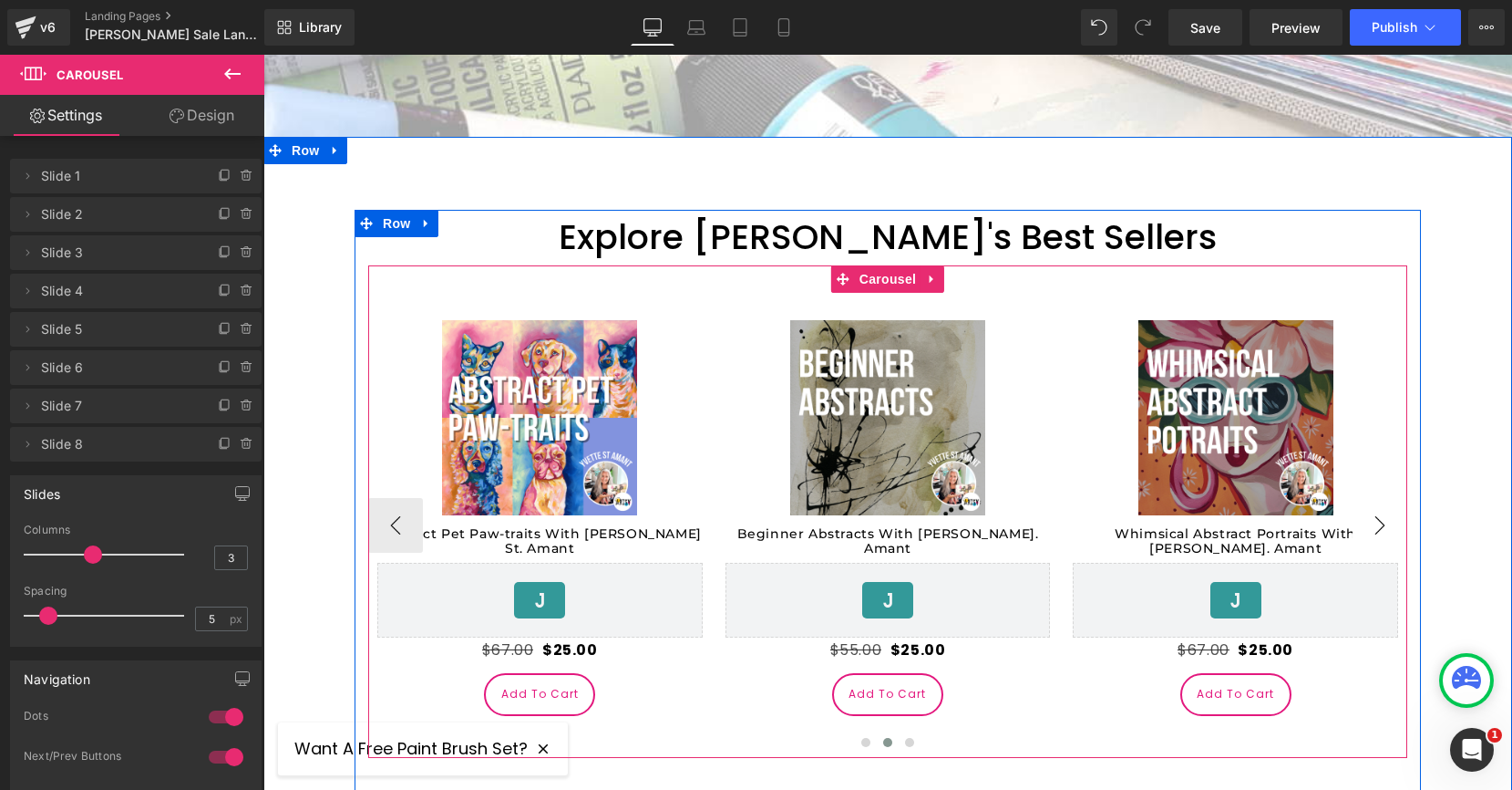
click at [1401, 497] on button "›" at bounding box center [1379, 524] width 54 height 54
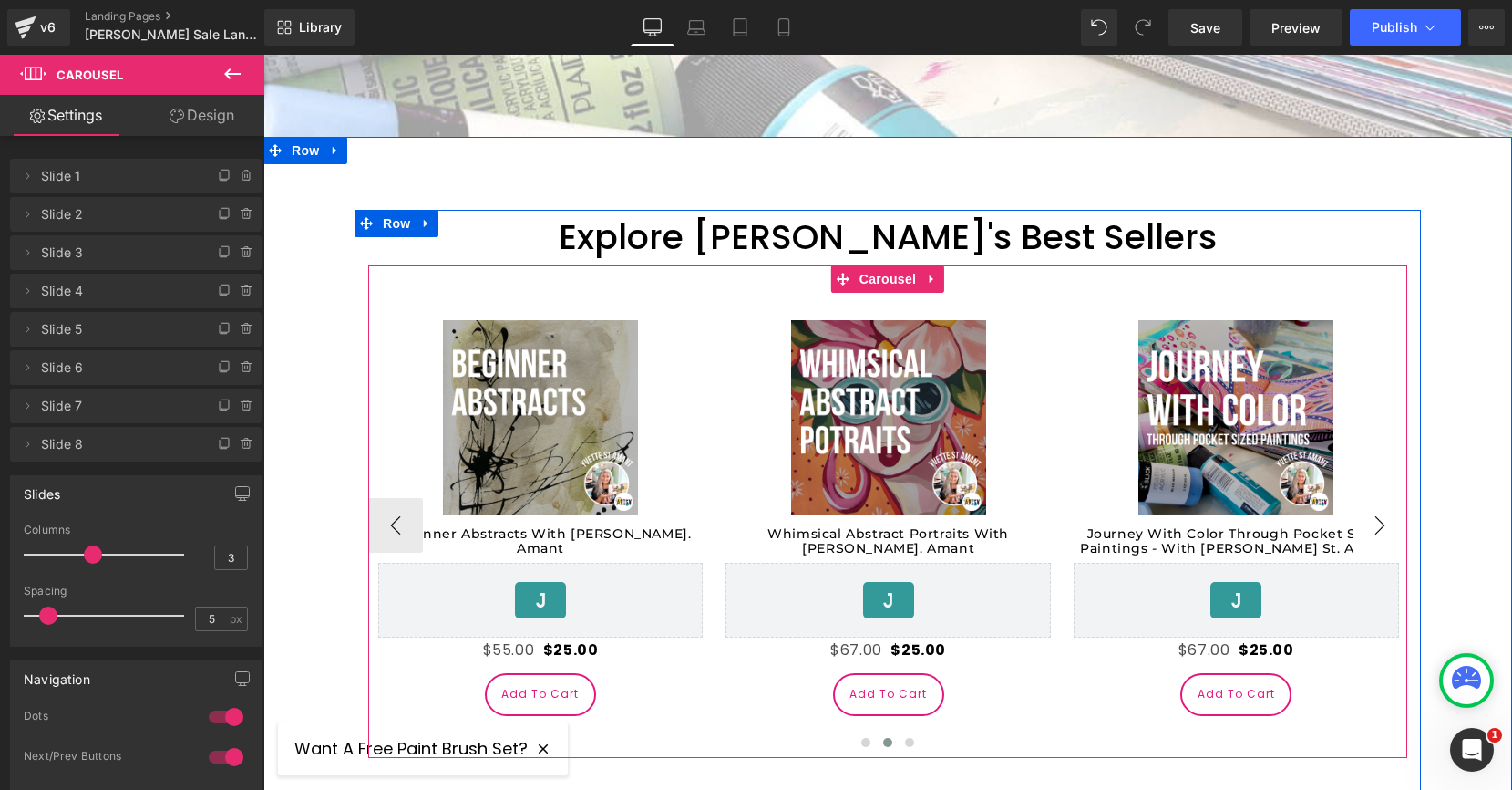
click at [1401, 497] on button "›" at bounding box center [1379, 524] width 54 height 54
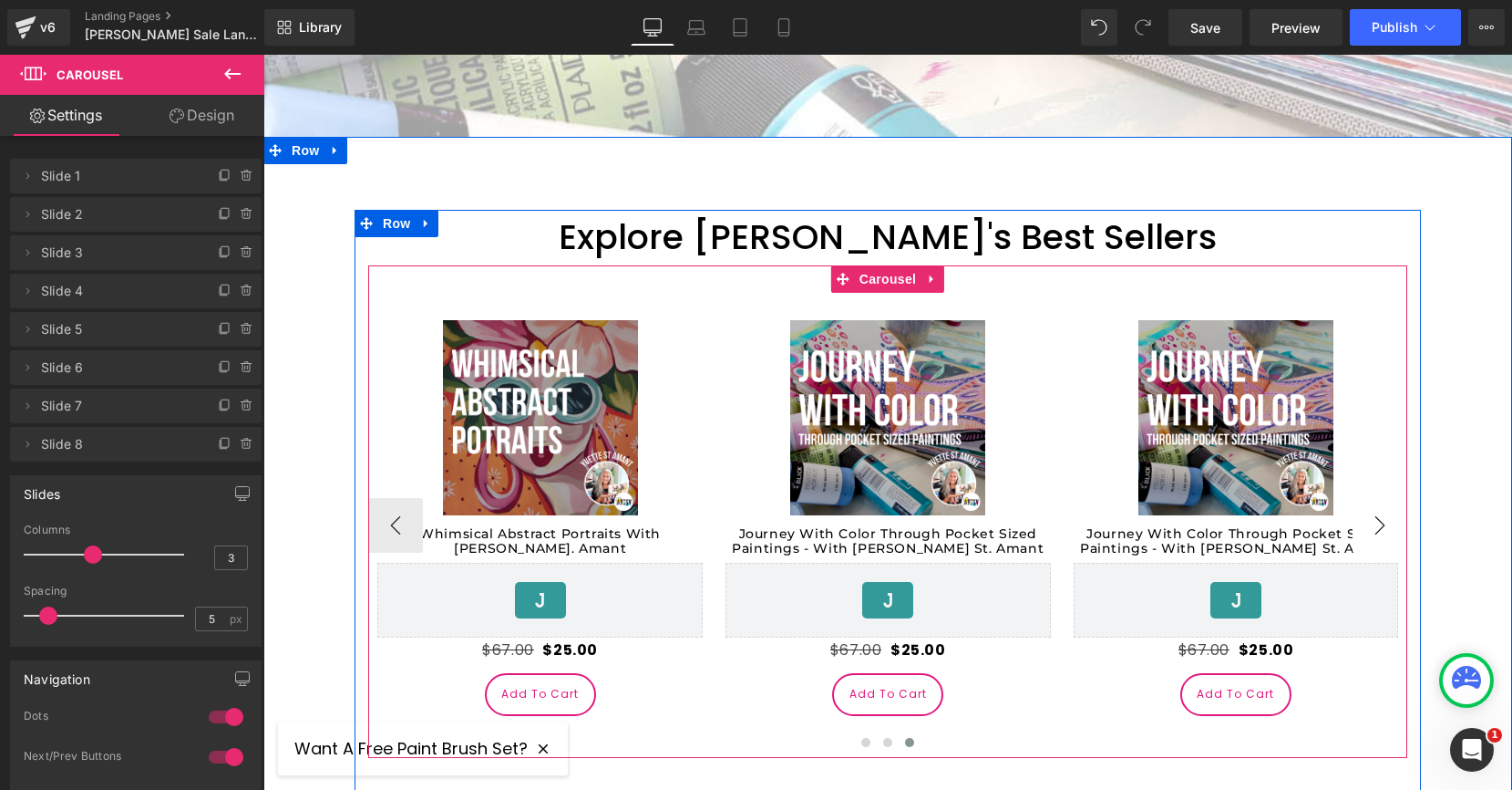
click at [1401, 497] on button "›" at bounding box center [1379, 524] width 54 height 54
click at [1229, 293] on span "Product" at bounding box center [1235, 306] width 59 height 28
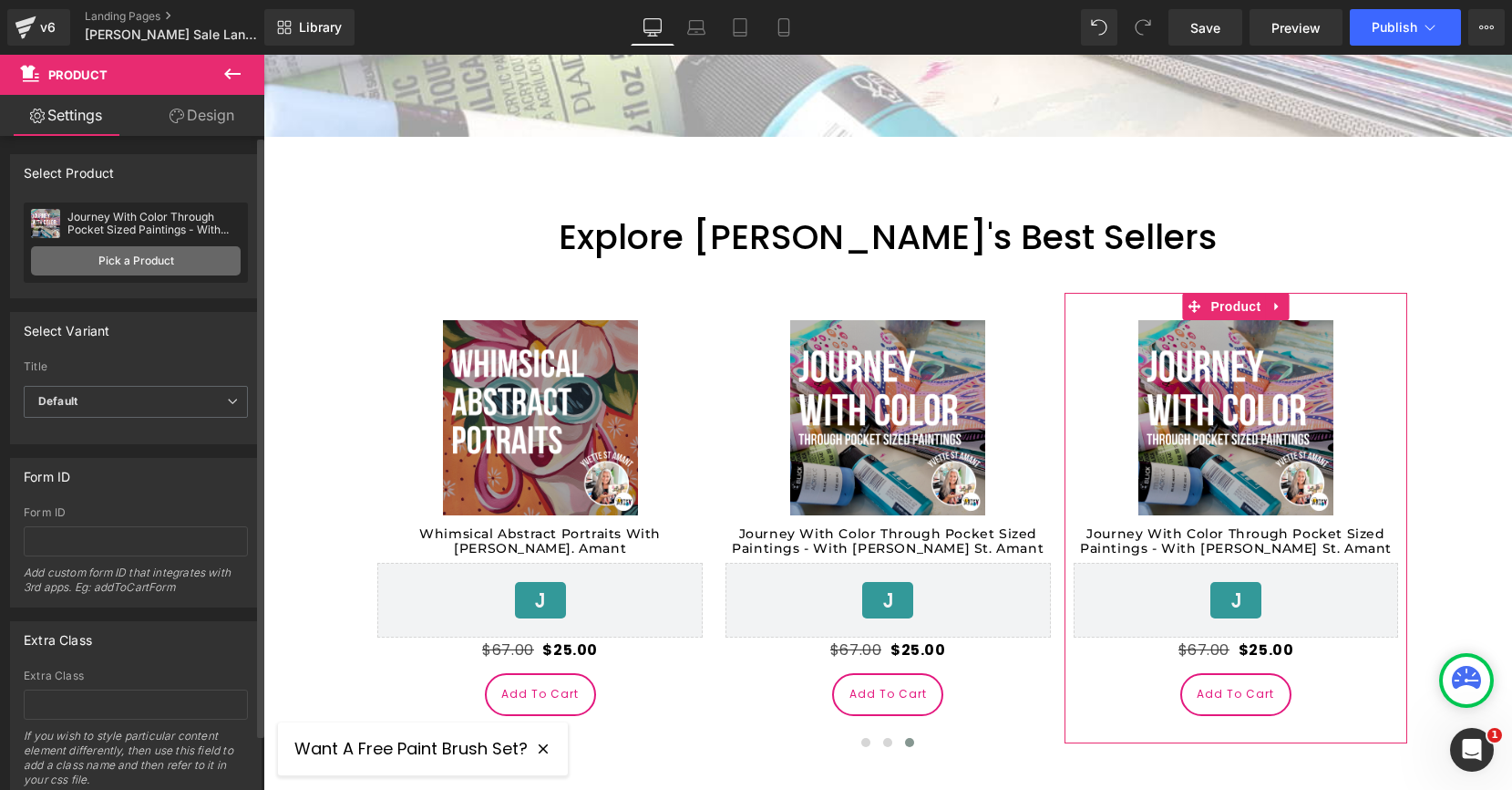
click at [161, 253] on link "Pick a Product" at bounding box center [136, 261] width 209 height 30
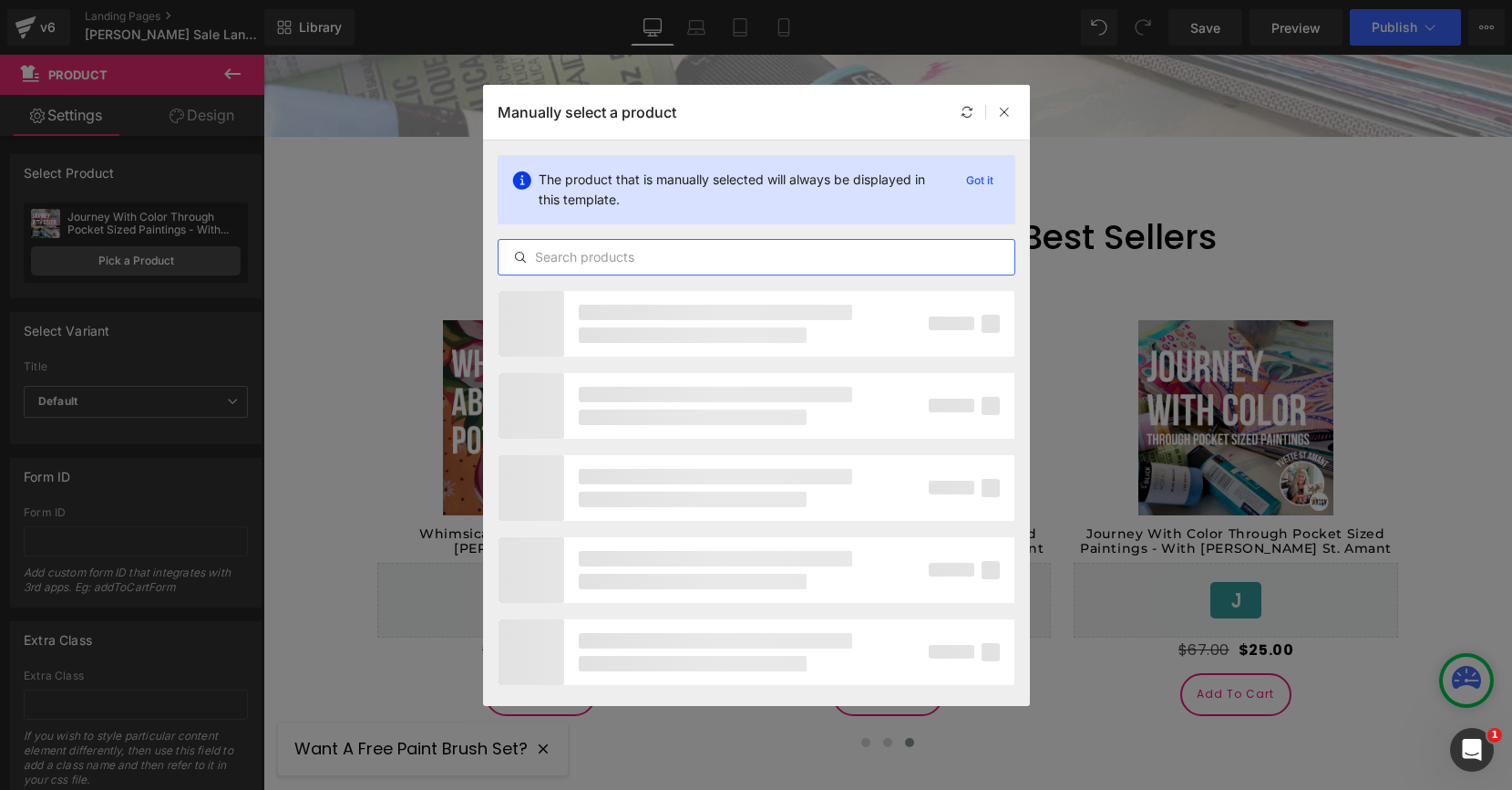
click at [636, 254] on input "text" at bounding box center [756, 257] width 516 height 22
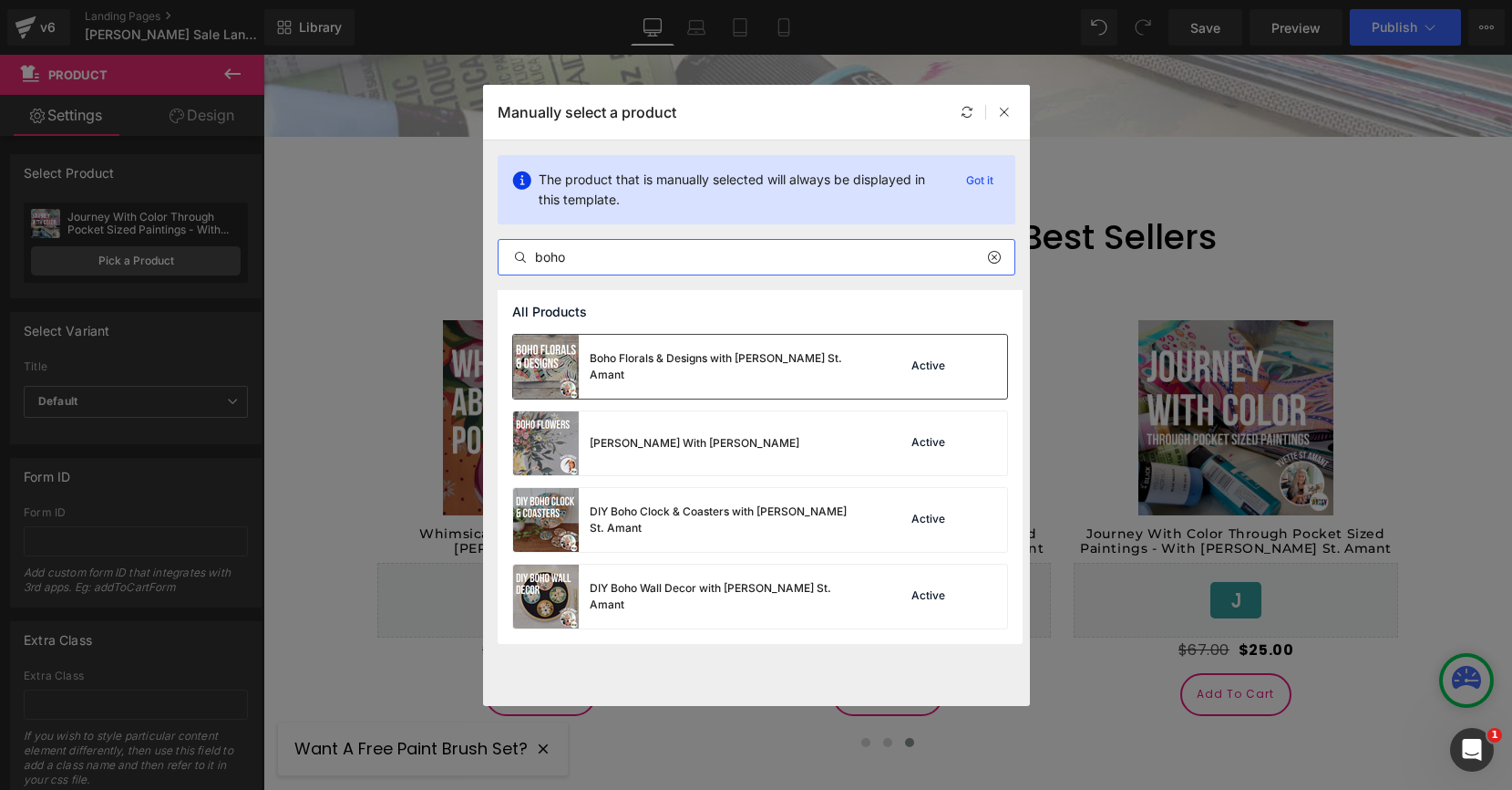
type input "boho"
click at [677, 362] on div "Boho Florals & Designs with [PERSON_NAME] St. Amant" at bounding box center [726, 366] width 273 height 33
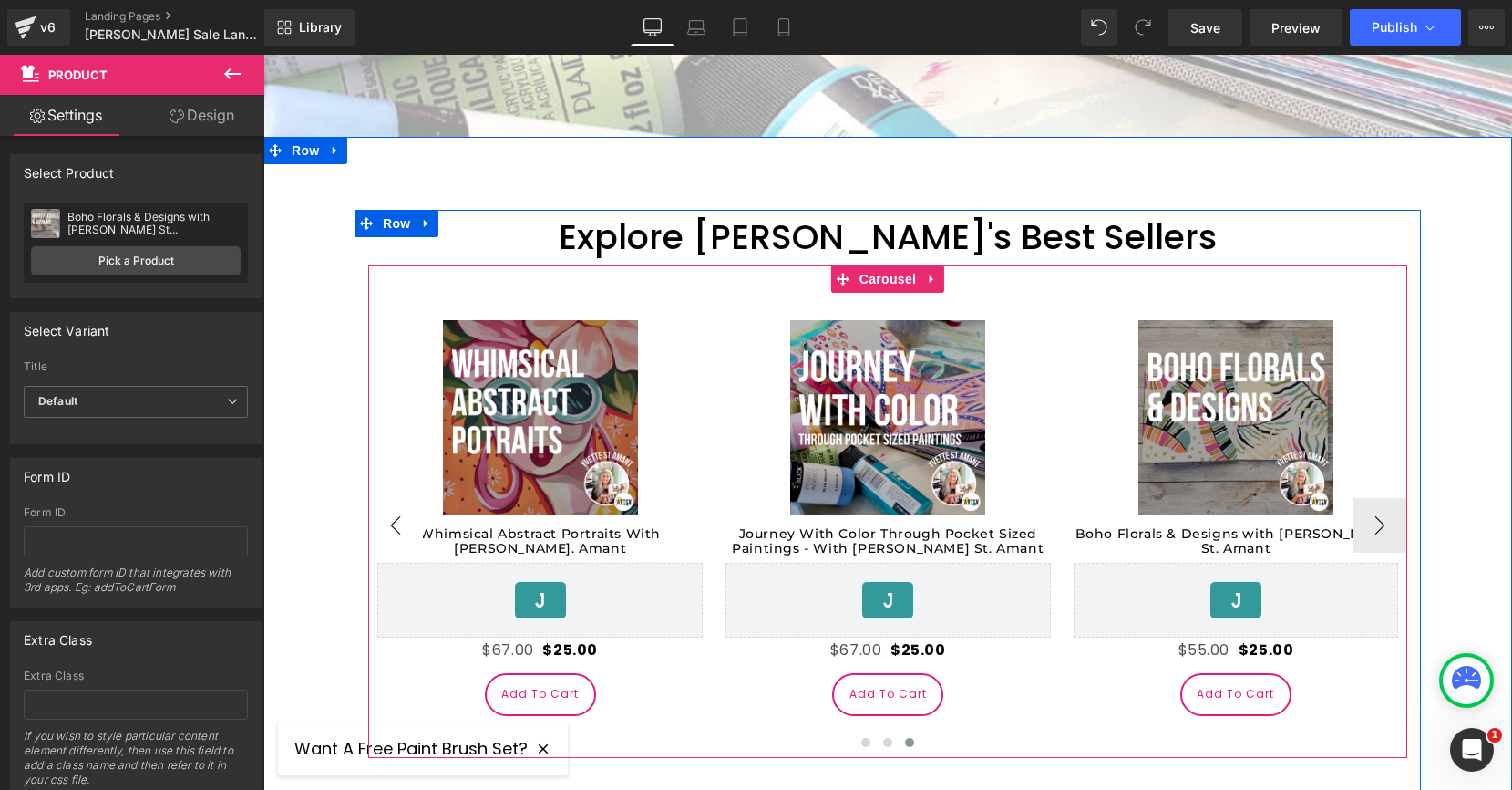
click at [380, 497] on button "‹" at bounding box center [395, 524] width 54 height 54
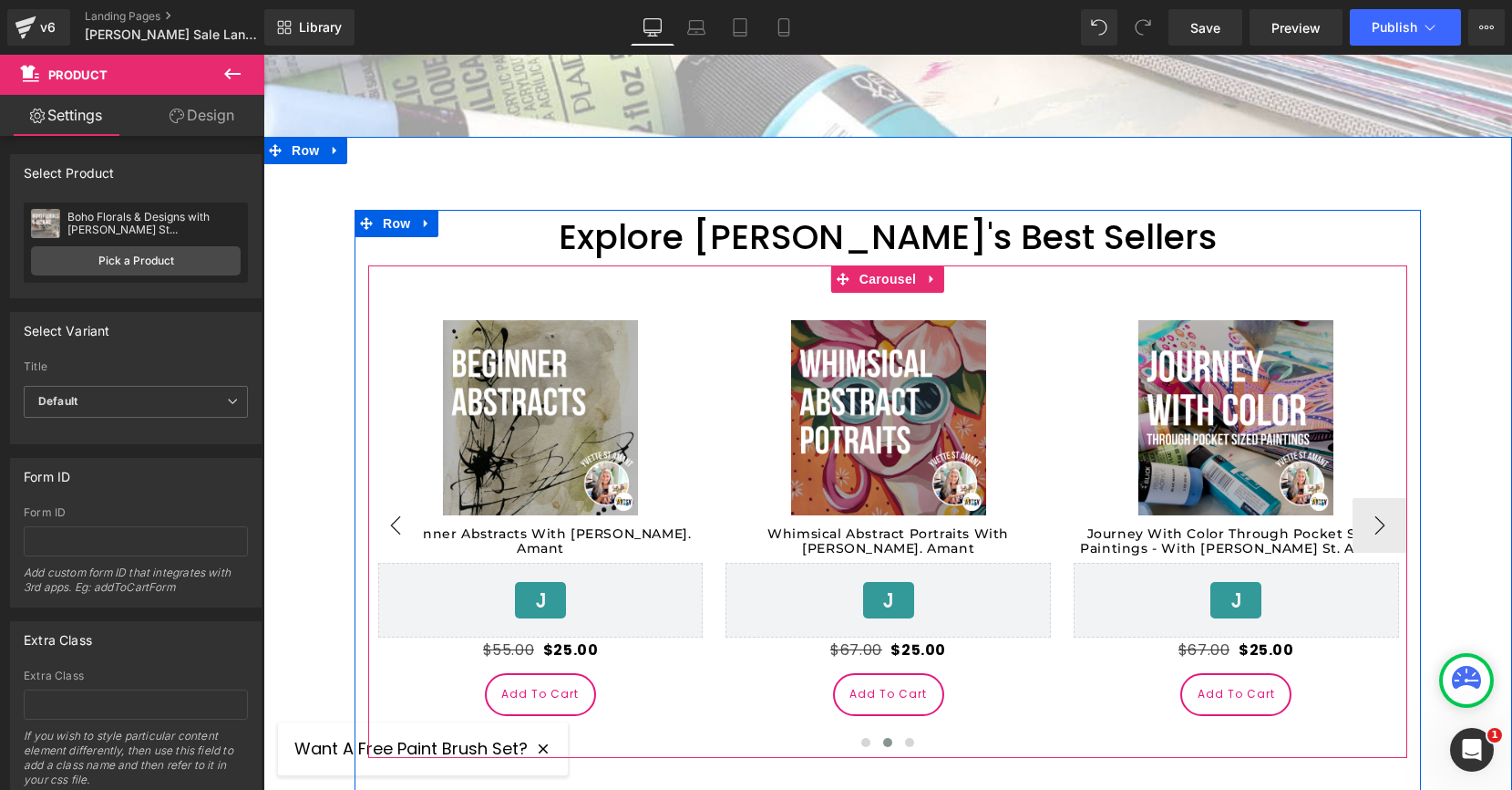
click at [380, 497] on button "‹" at bounding box center [395, 524] width 54 height 54
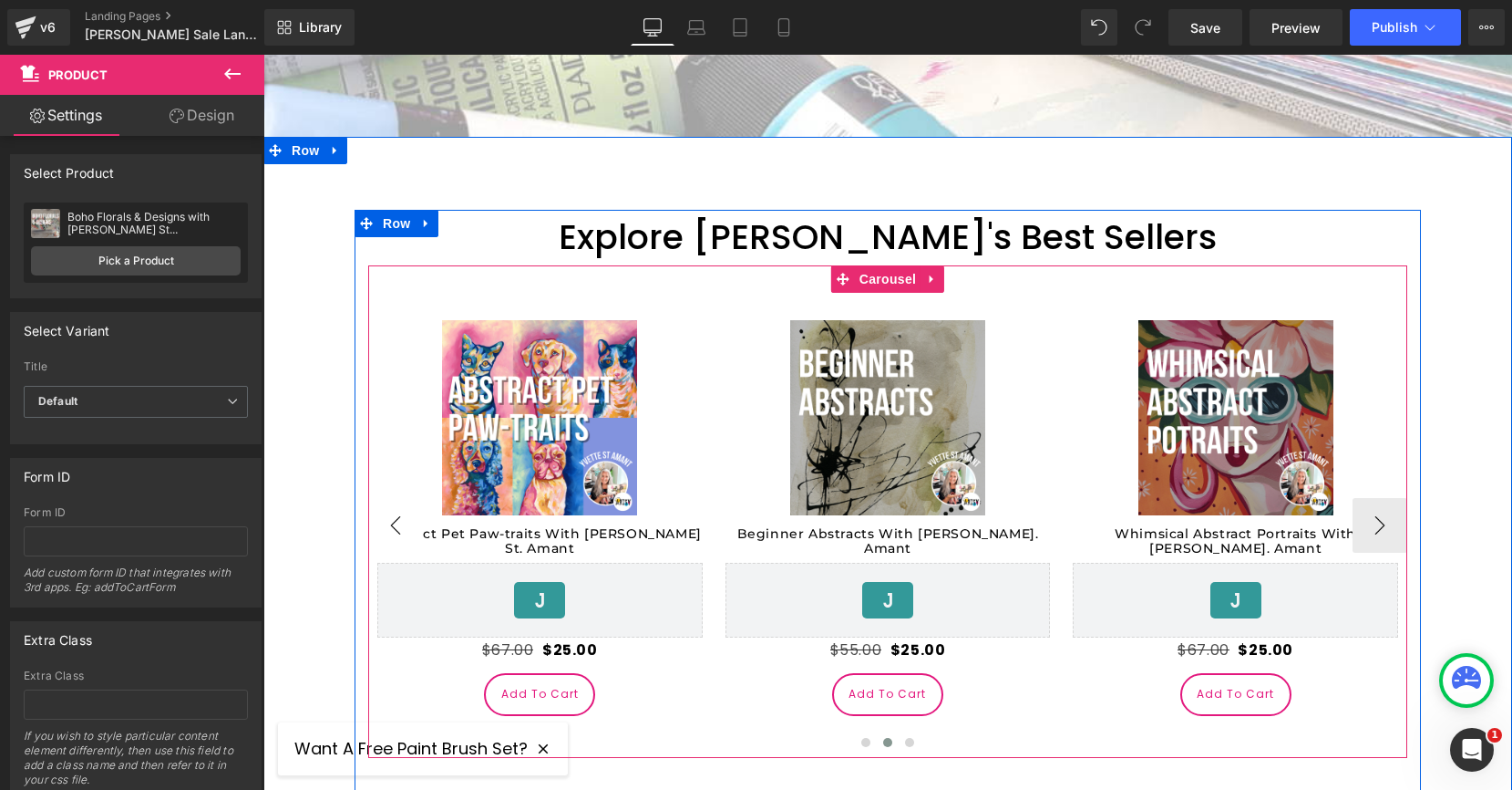
click at [380, 497] on button "‹" at bounding box center [395, 524] width 54 height 54
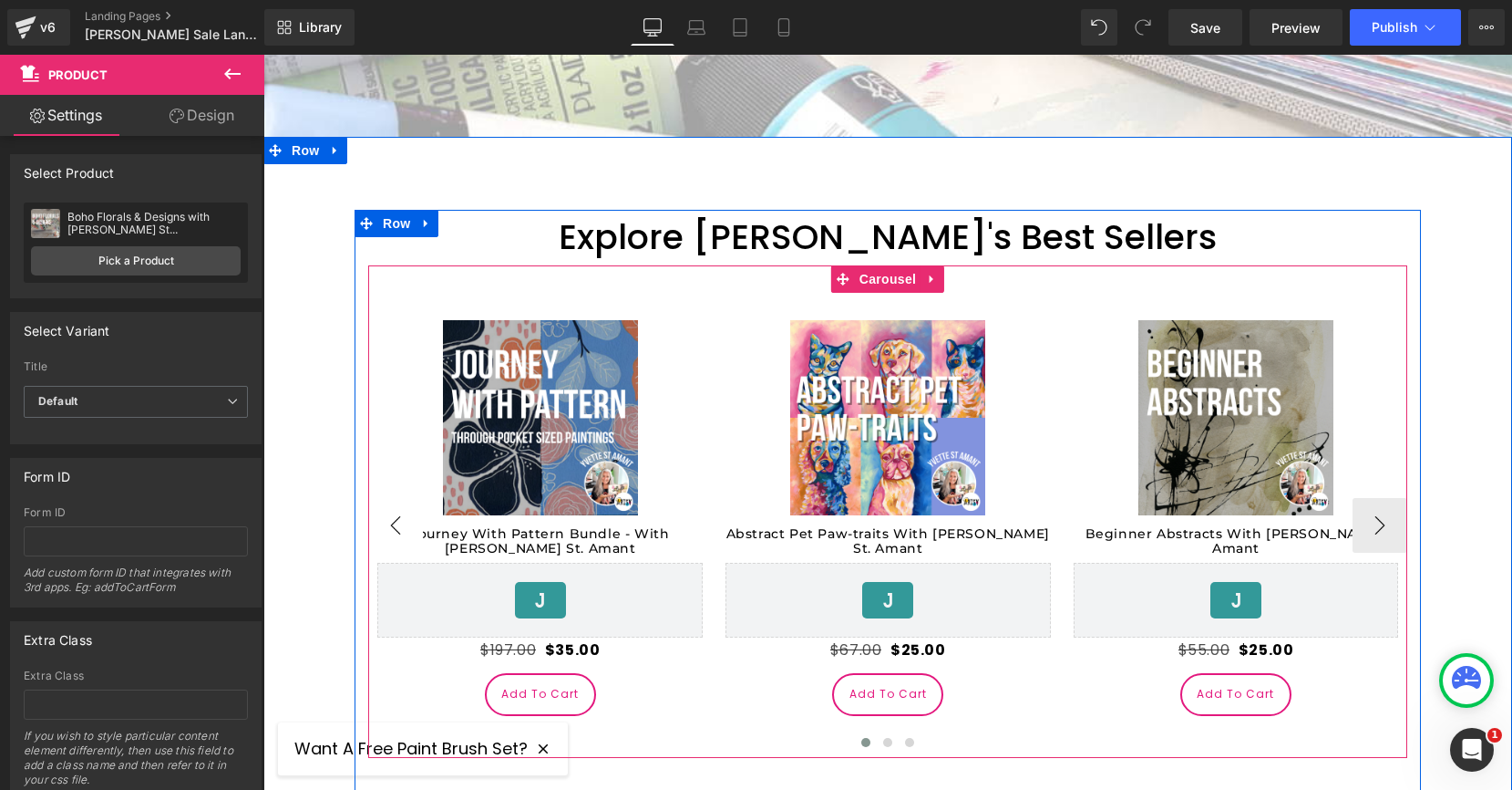
click at [389, 497] on button "‹" at bounding box center [395, 524] width 54 height 54
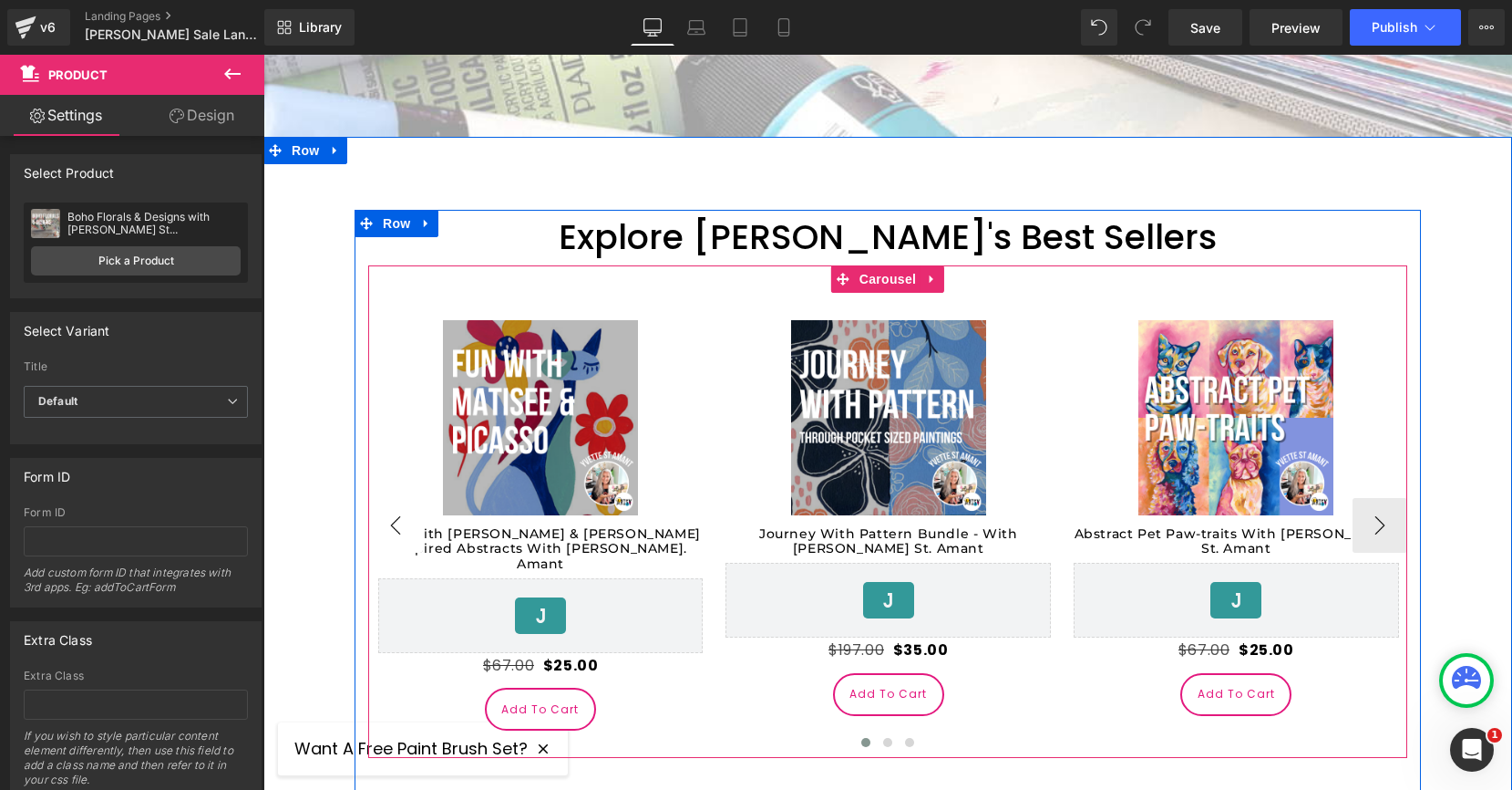
click at [389, 497] on button "‹" at bounding box center [395, 524] width 54 height 54
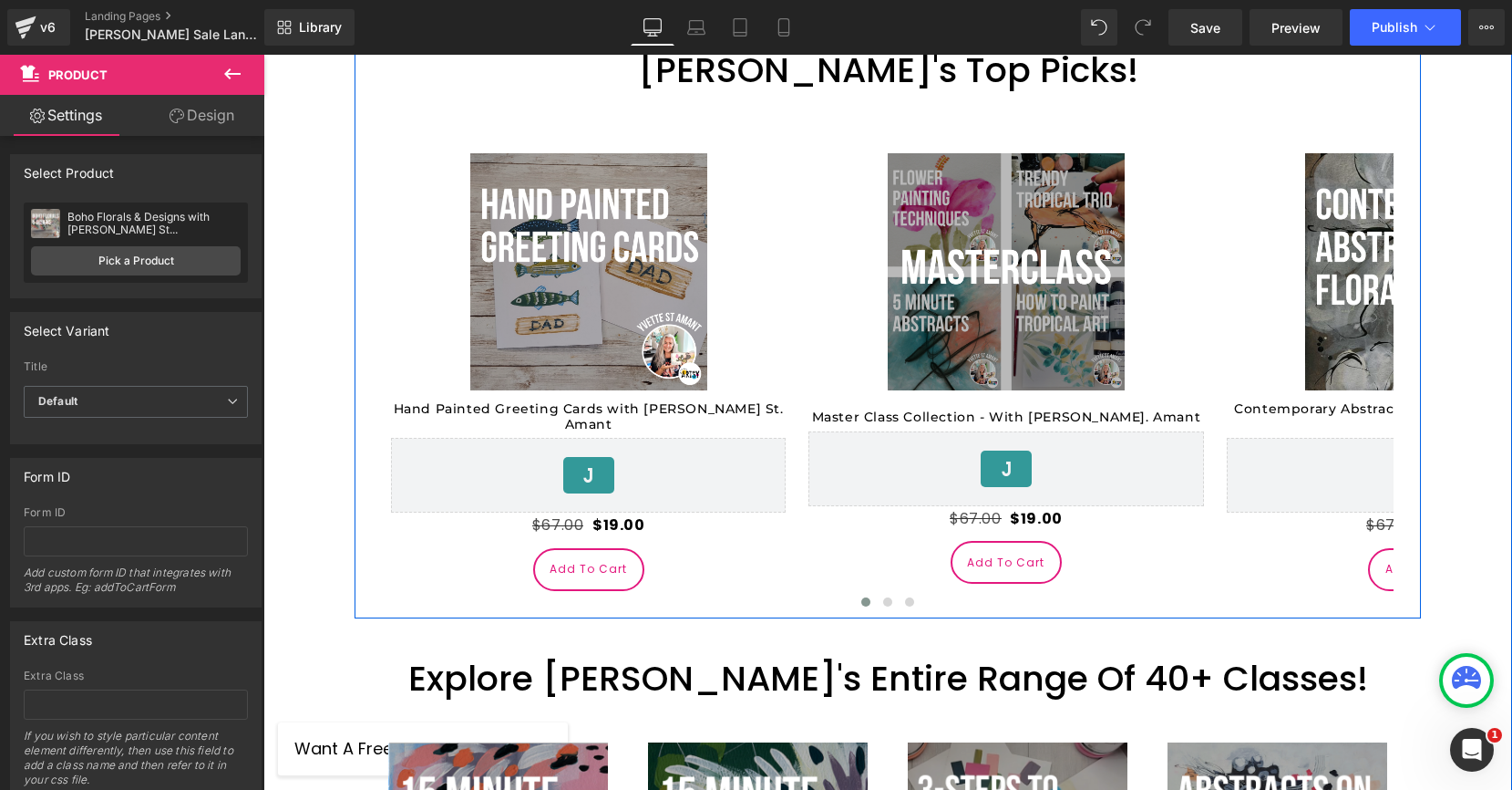
scroll to position [1621, 0]
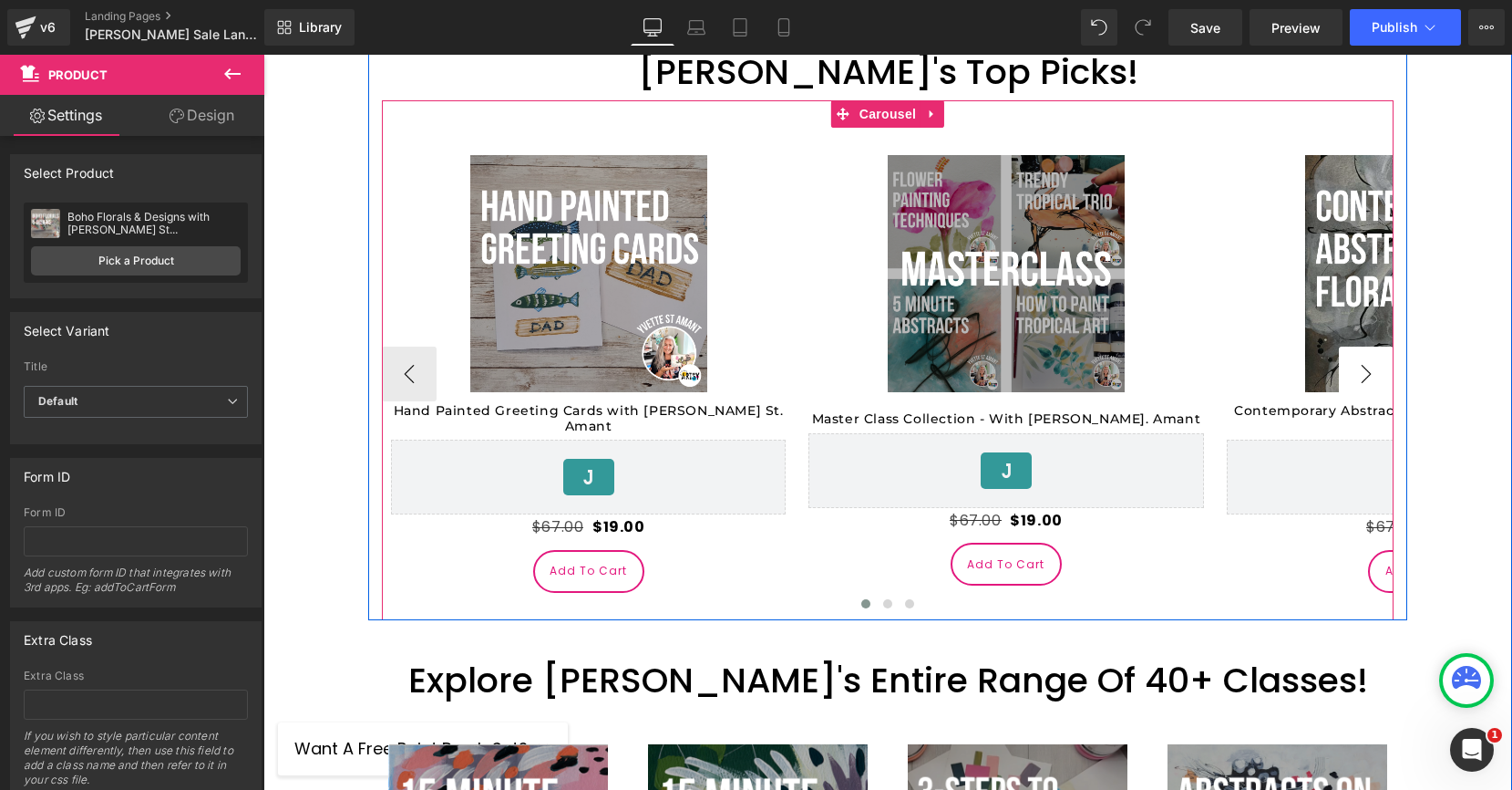
click at [1363, 346] on button "›" at bounding box center [1365, 373] width 54 height 54
